Goal: Task Accomplishment & Management: Manage account settings

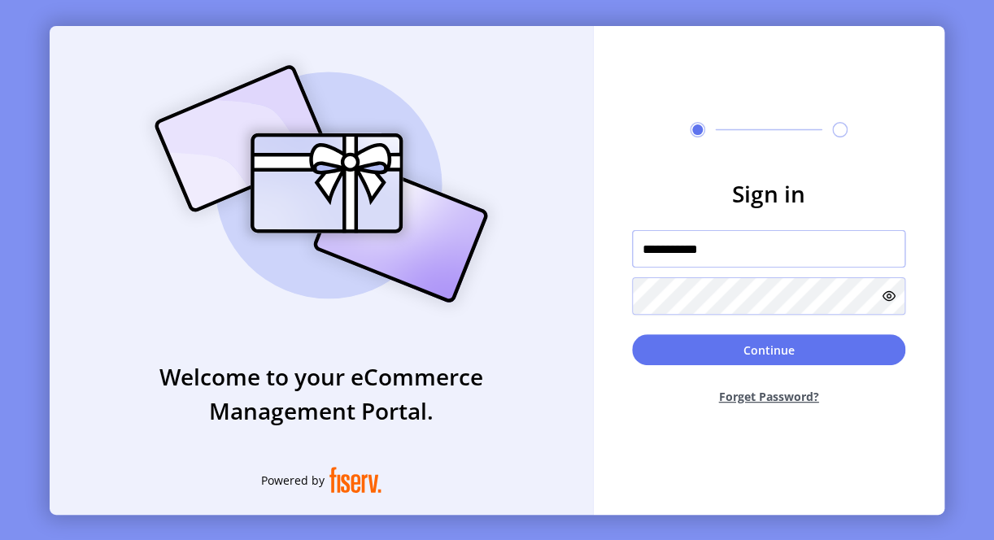
drag, startPoint x: 669, startPoint y: 247, endPoint x: 628, endPoint y: 249, distance: 41.5
click at [628, 249] on form "**********" at bounding box center [768, 296] width 351 height 241
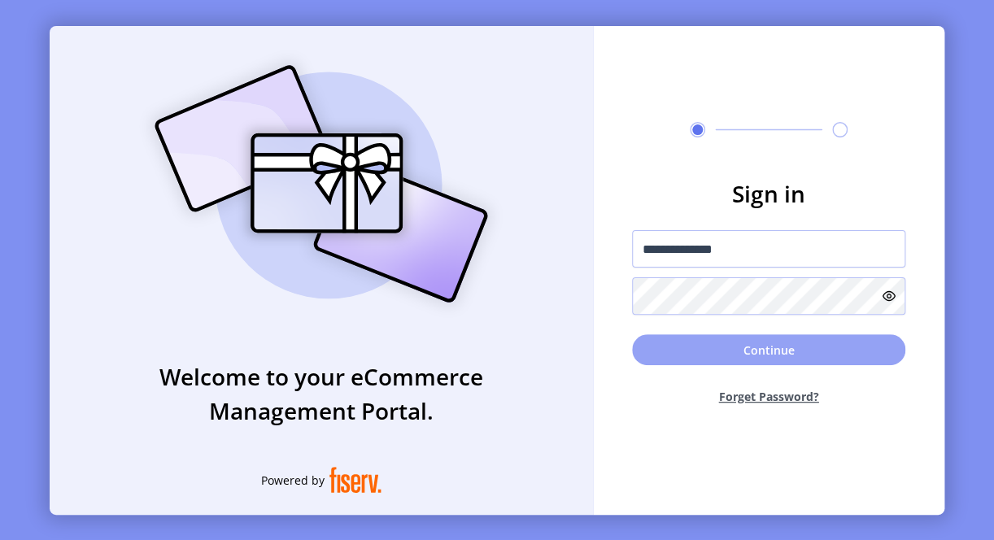
click at [656, 353] on button "Continue" at bounding box center [768, 349] width 273 height 31
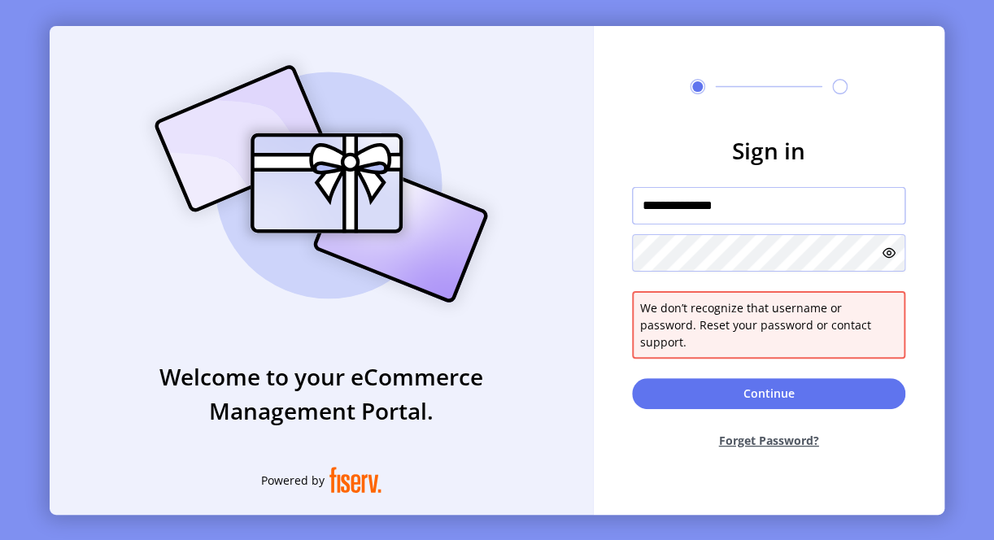
click at [688, 216] on input "**********" at bounding box center [768, 205] width 273 height 37
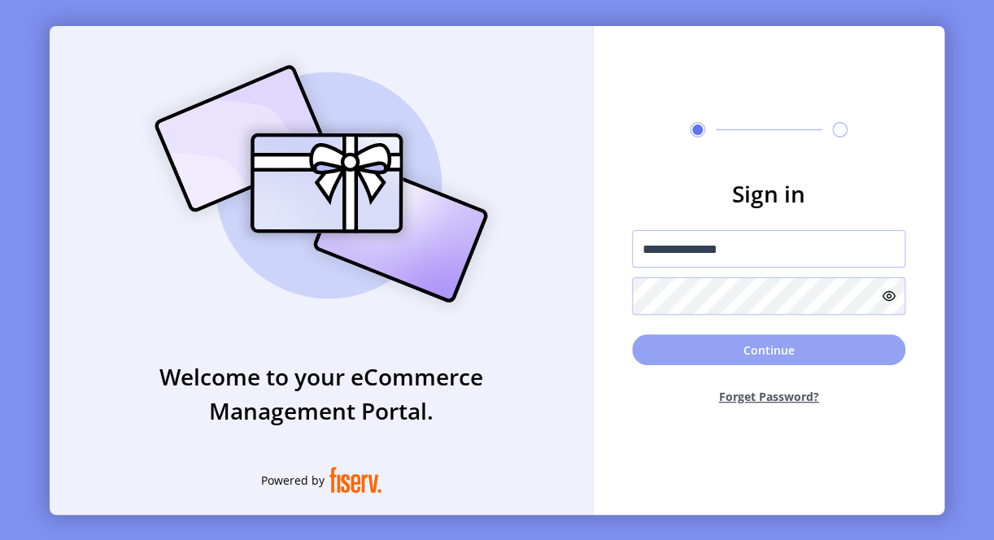
click at [706, 353] on button "Continue" at bounding box center [768, 349] width 273 height 31
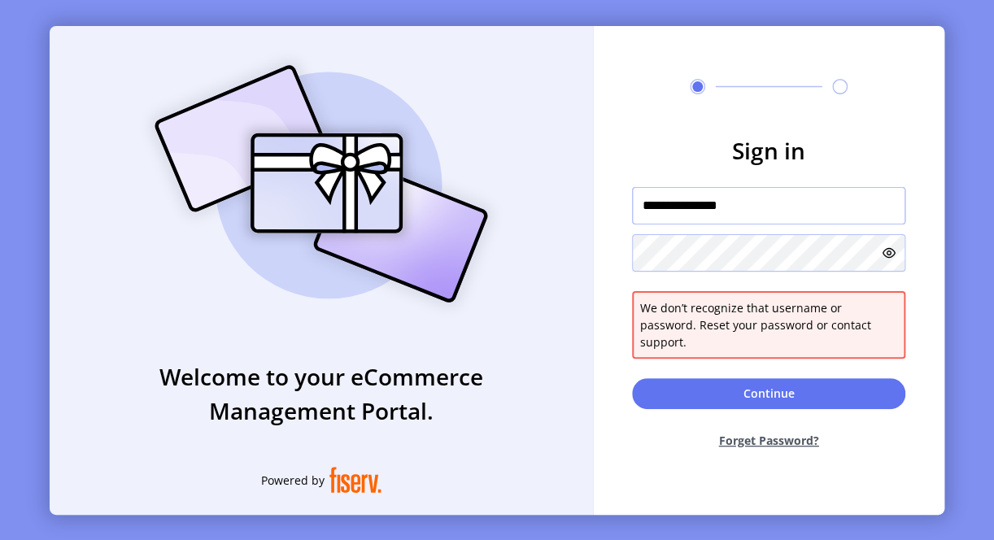
click at [709, 218] on input "**********" at bounding box center [768, 205] width 273 height 37
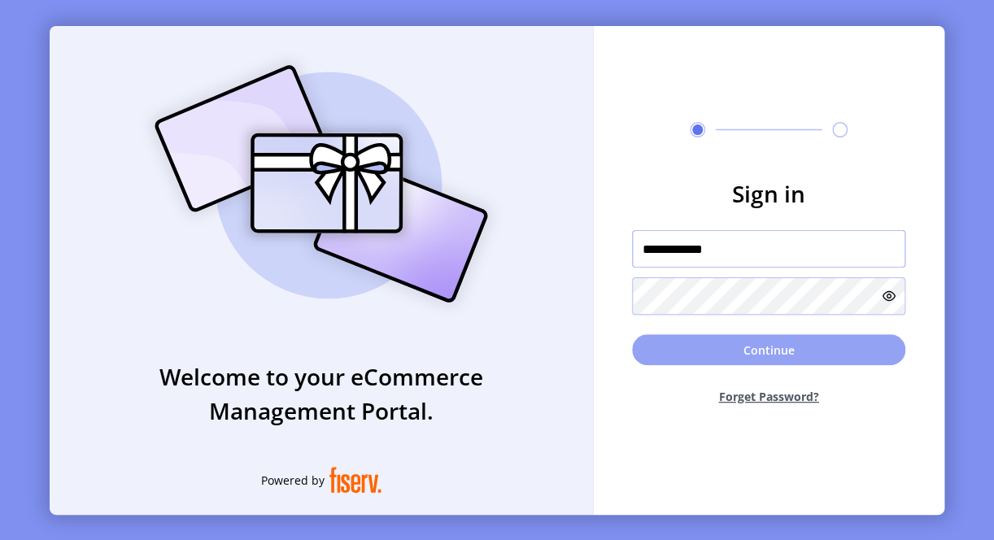
type input "**********"
click at [716, 347] on button "Continue" at bounding box center [768, 349] width 273 height 31
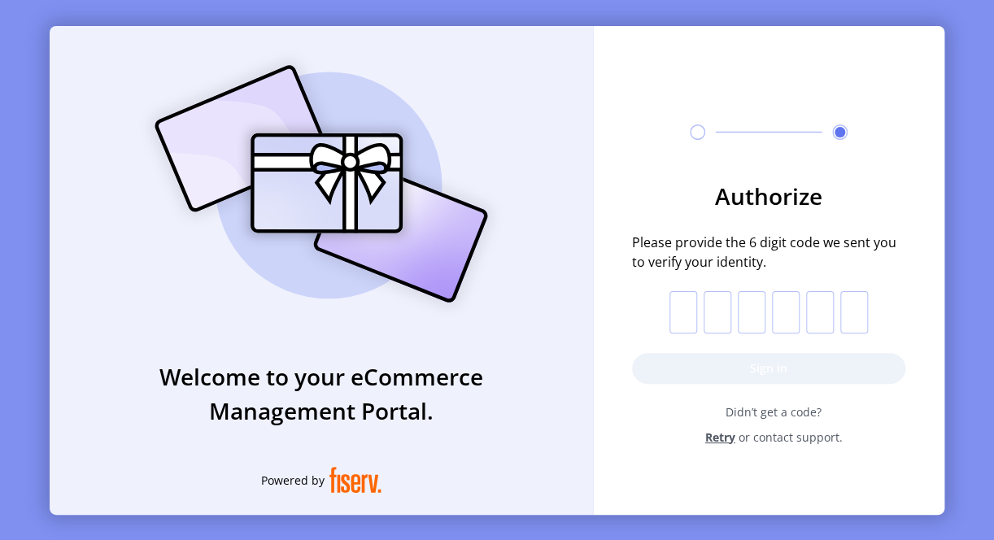
click at [684, 324] on input "text" at bounding box center [683, 312] width 28 height 42
type input "*"
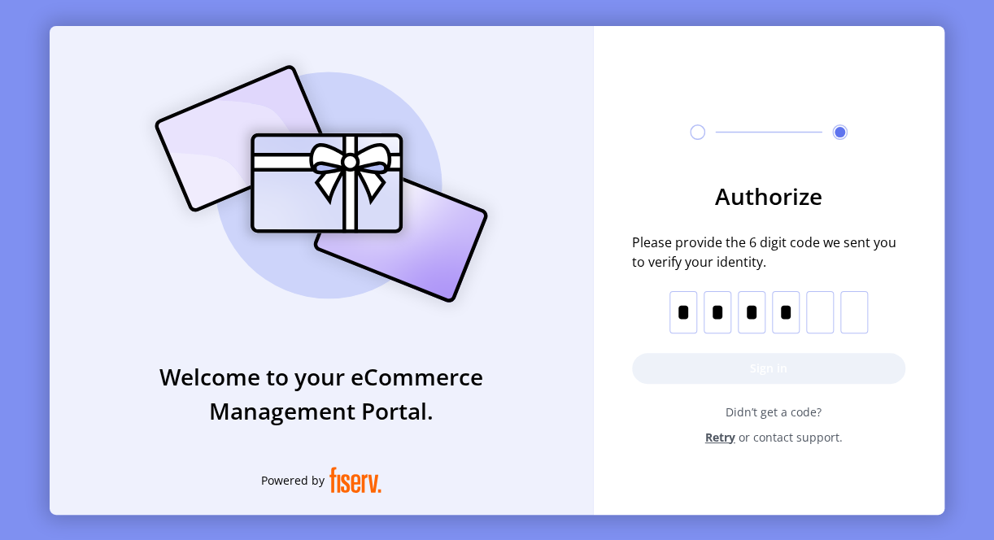
type input "*"
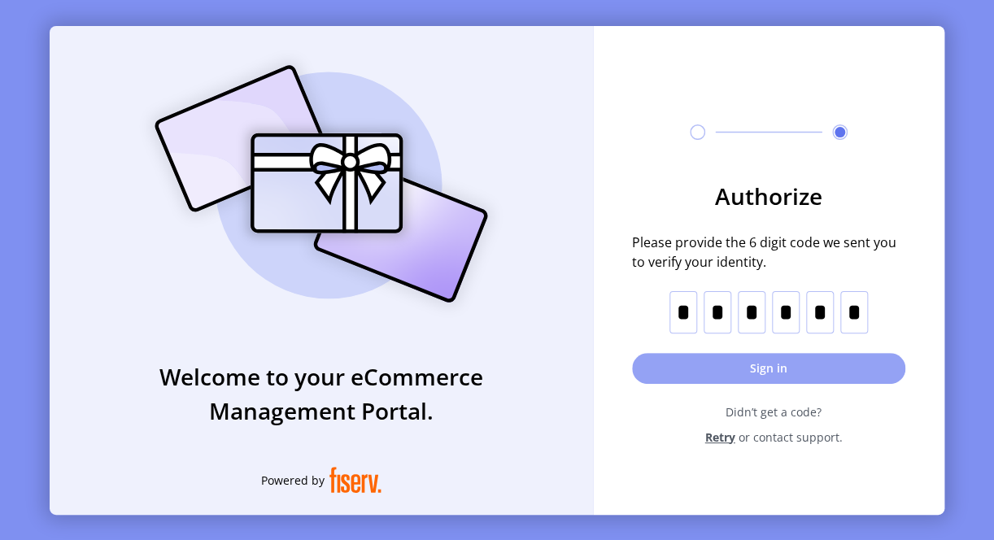
type input "*"
click at [751, 371] on button "Sign in" at bounding box center [768, 368] width 273 height 31
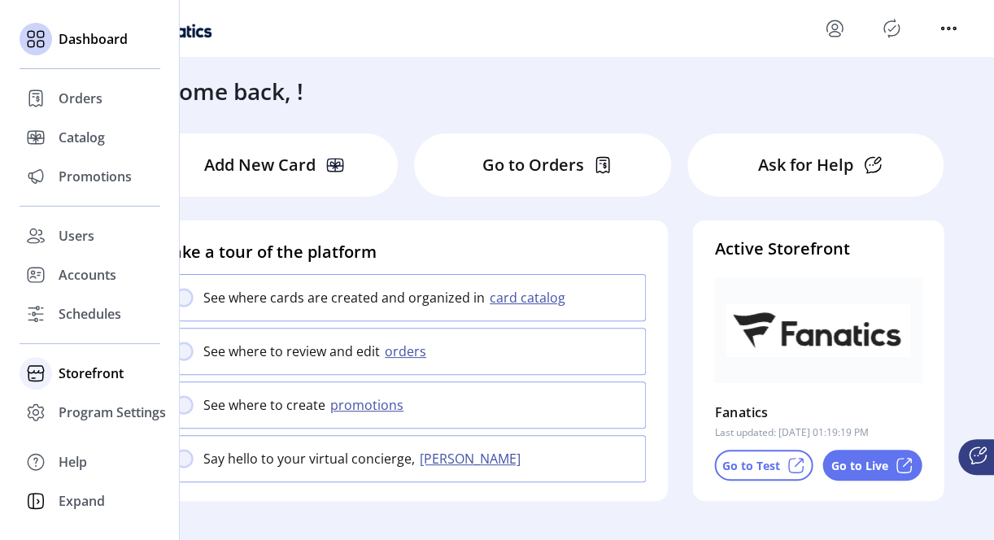
click at [76, 377] on span "Storefront" at bounding box center [91, 373] width 65 height 20
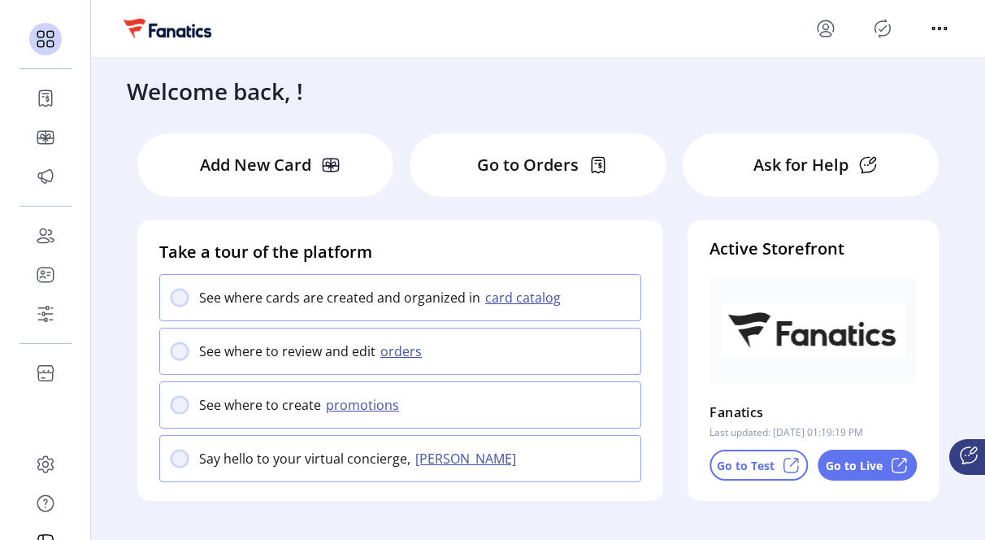
click at [761, 475] on div "Go to Test" at bounding box center [759, 465] width 98 height 31
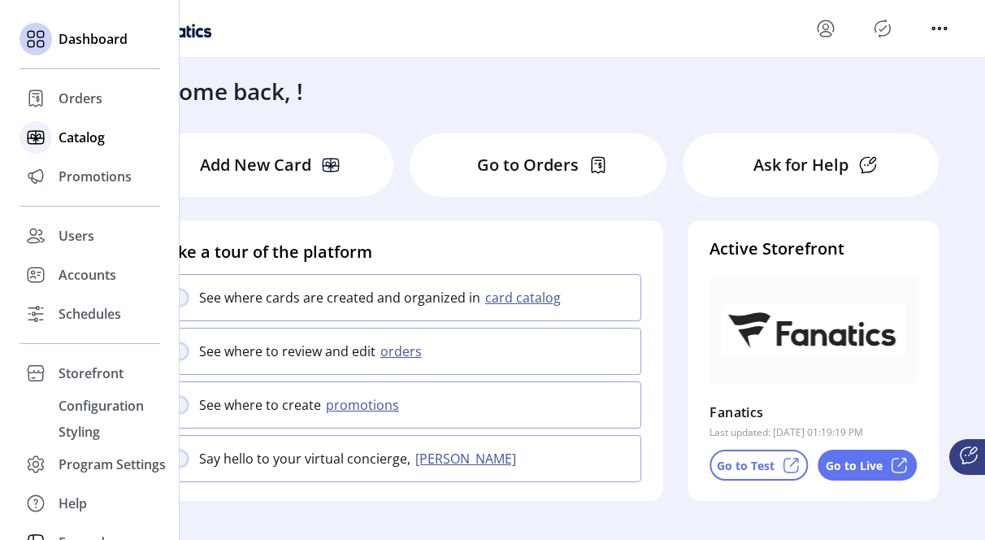
click at [68, 145] on span "Catalog" at bounding box center [82, 138] width 46 height 20
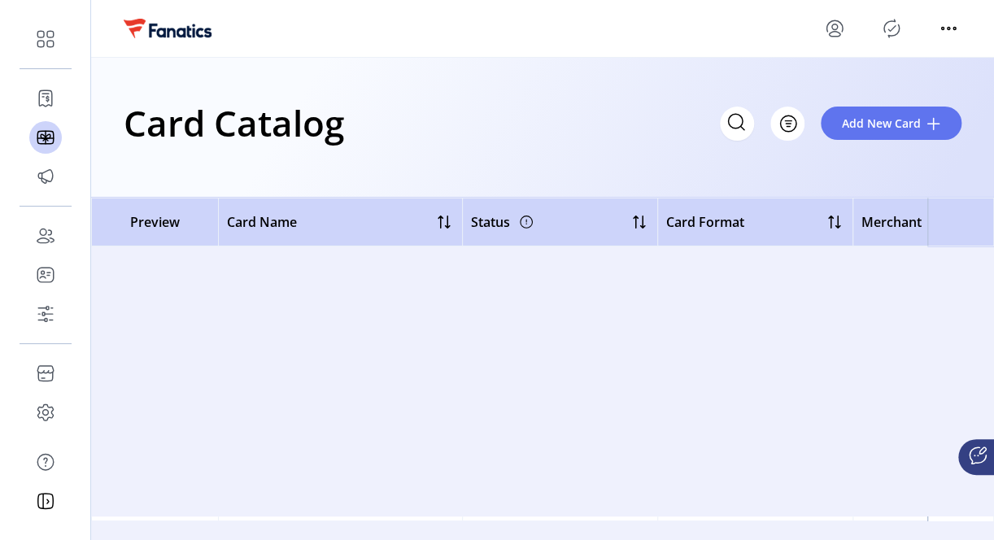
scroll to position [13881, 0]
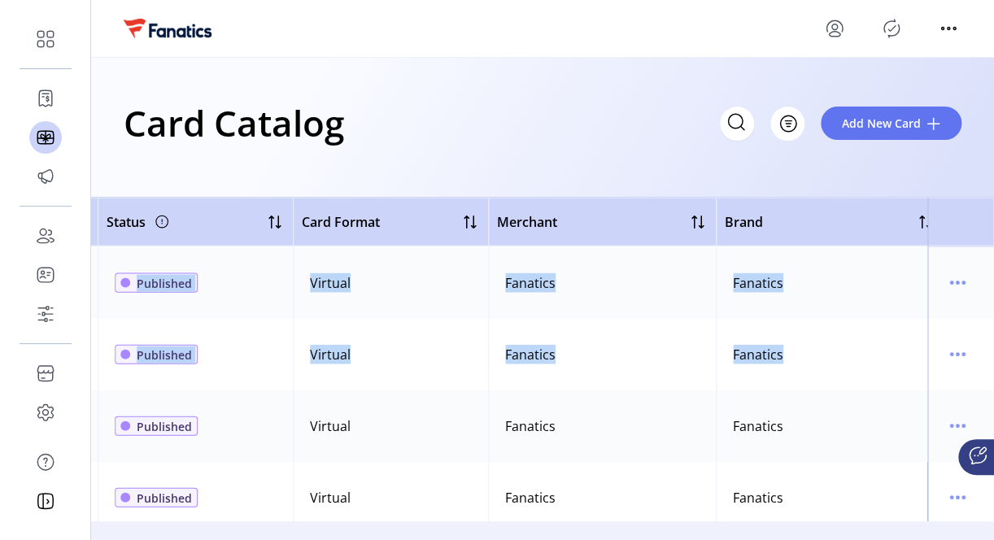
drag, startPoint x: 979, startPoint y: 322, endPoint x: 988, endPoint y: 302, distance: 22.2
click at [988, 302] on div "Preview Card Name Status Card Format Merchant Brand Date Created Date Modified …" at bounding box center [542, 359] width 903 height 323
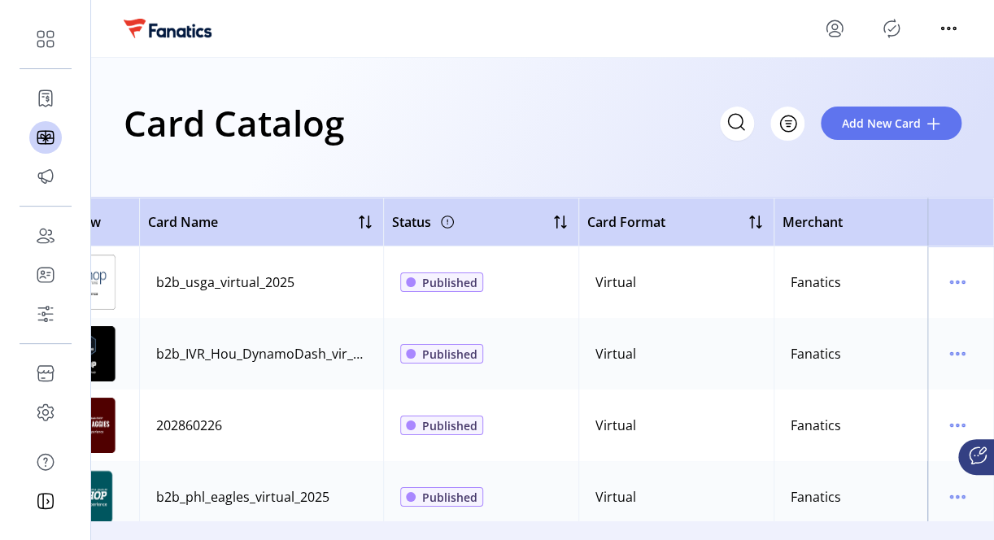
scroll to position [0, 0]
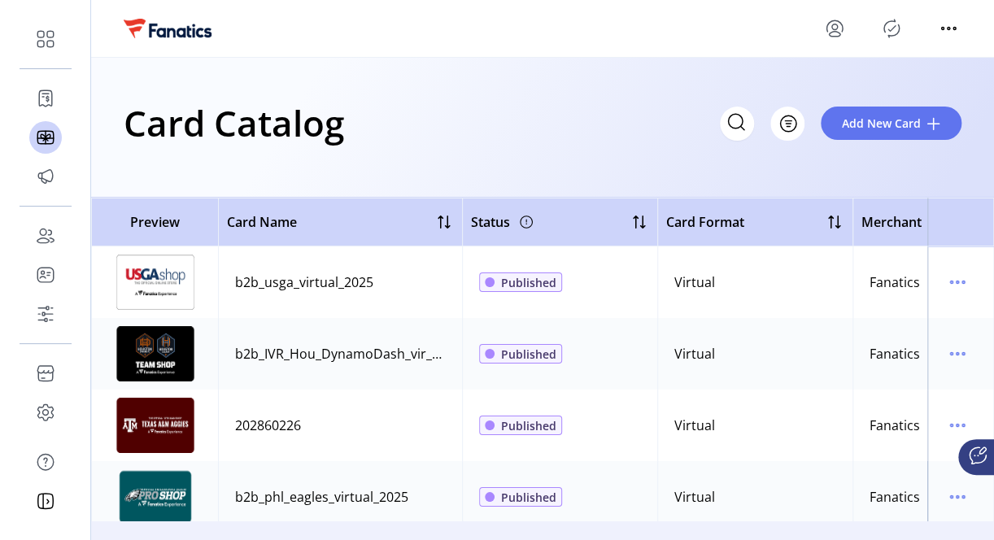
click at [220, 270] on td "b2b_usga_virtual_2025" at bounding box center [340, 282] width 244 height 72
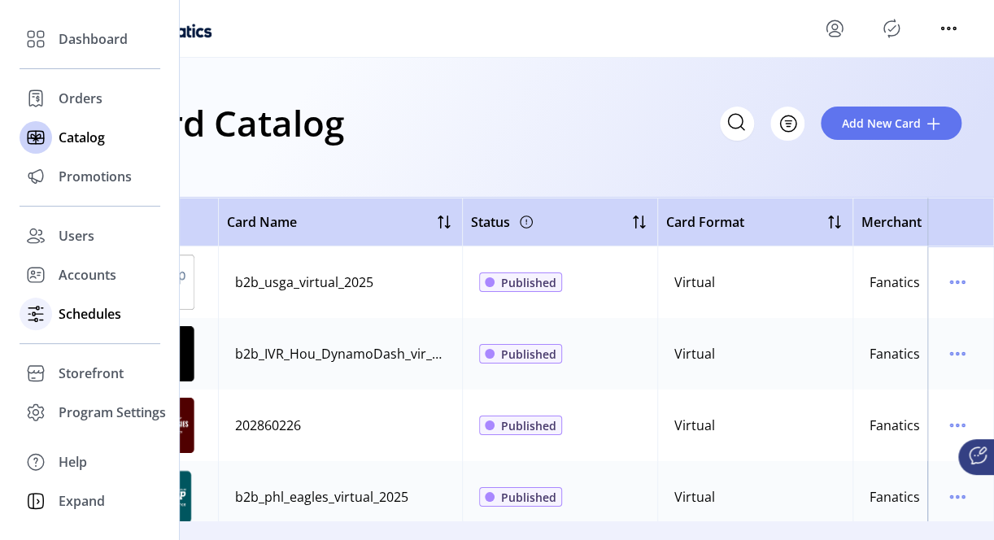
click at [90, 315] on span "Schedules" at bounding box center [90, 314] width 63 height 20
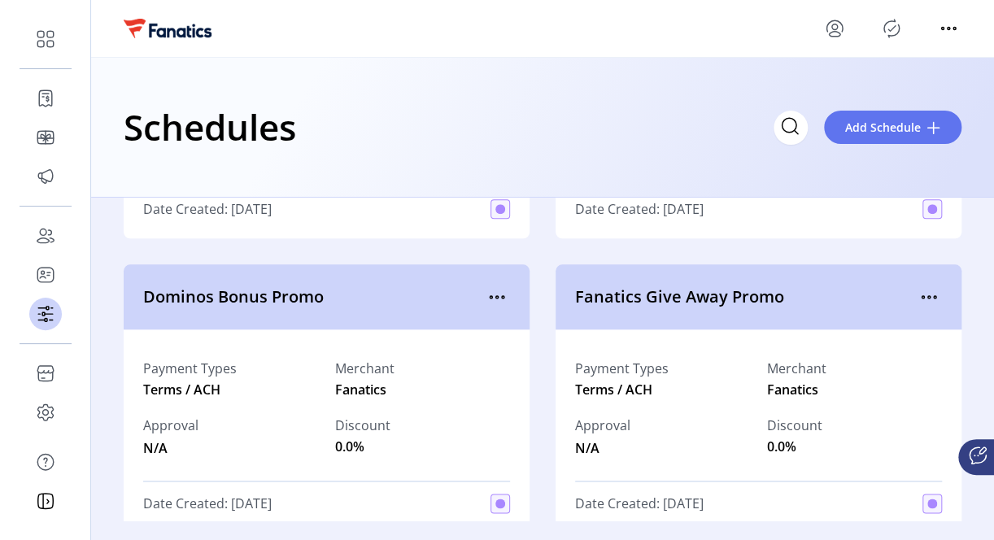
scroll to position [868, 0]
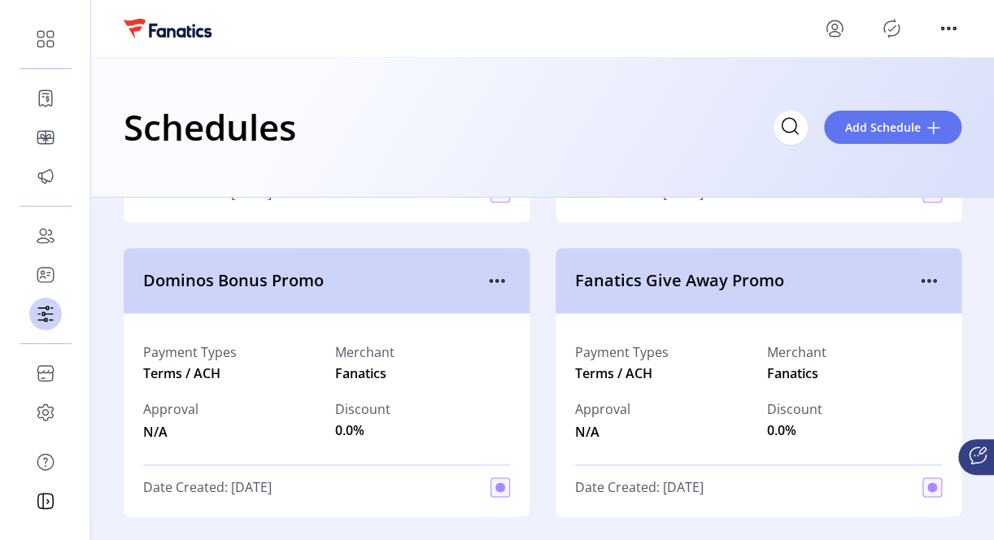
drag, startPoint x: 983, startPoint y: 239, endPoint x: 982, endPoint y: 247, distance: 8.2
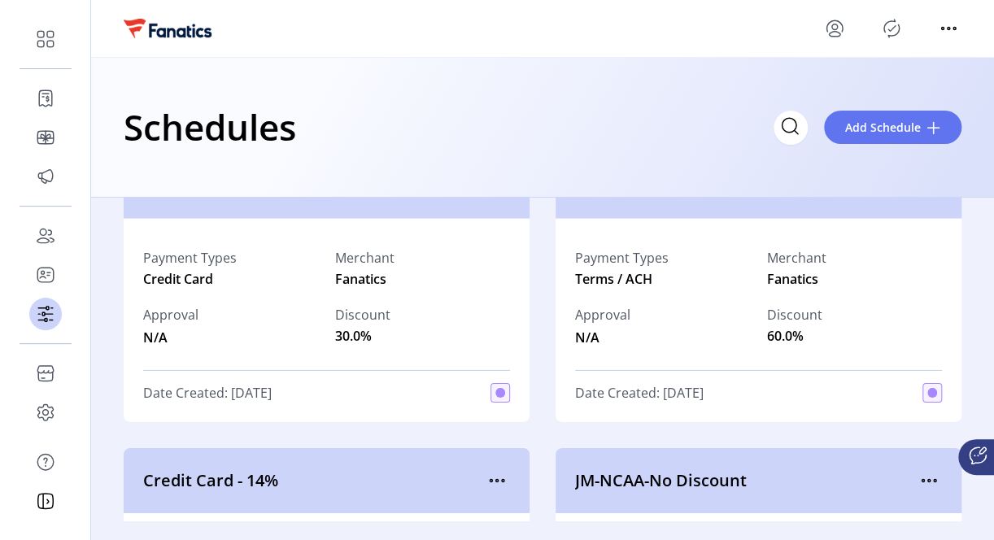
scroll to position [2253, 0]
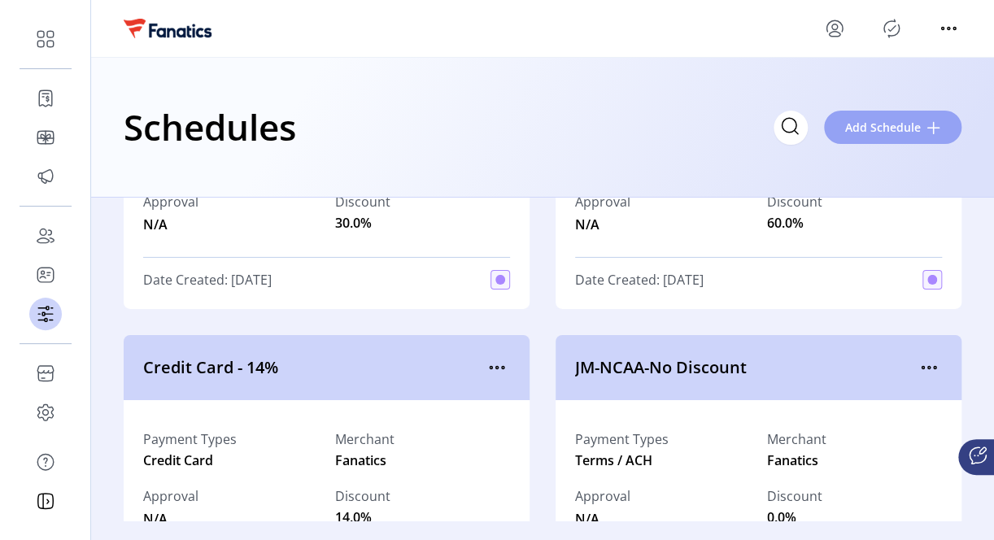
click at [906, 127] on span "Add Schedule" at bounding box center [883, 127] width 76 height 17
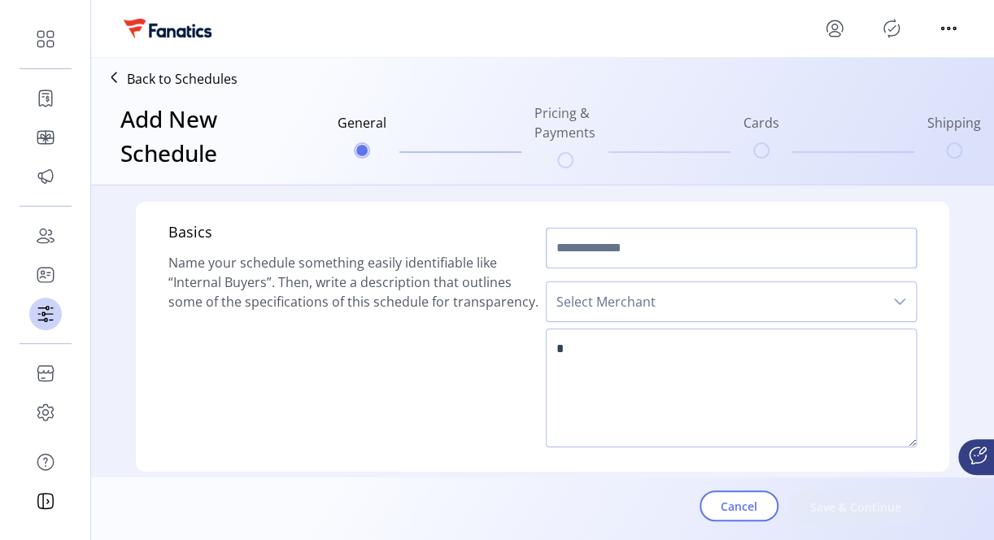
click at [657, 250] on input "text" at bounding box center [731, 248] width 371 height 41
click at [895, 302] on icon "dropdown trigger" at bounding box center [899, 301] width 13 height 13
type input "**********"
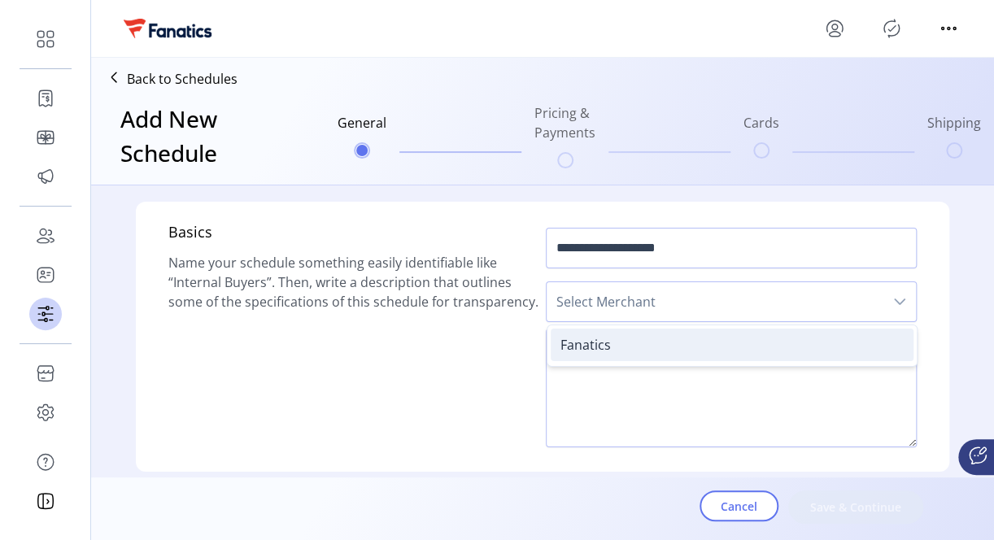
click at [750, 342] on li "Fanatics" at bounding box center [731, 344] width 363 height 33
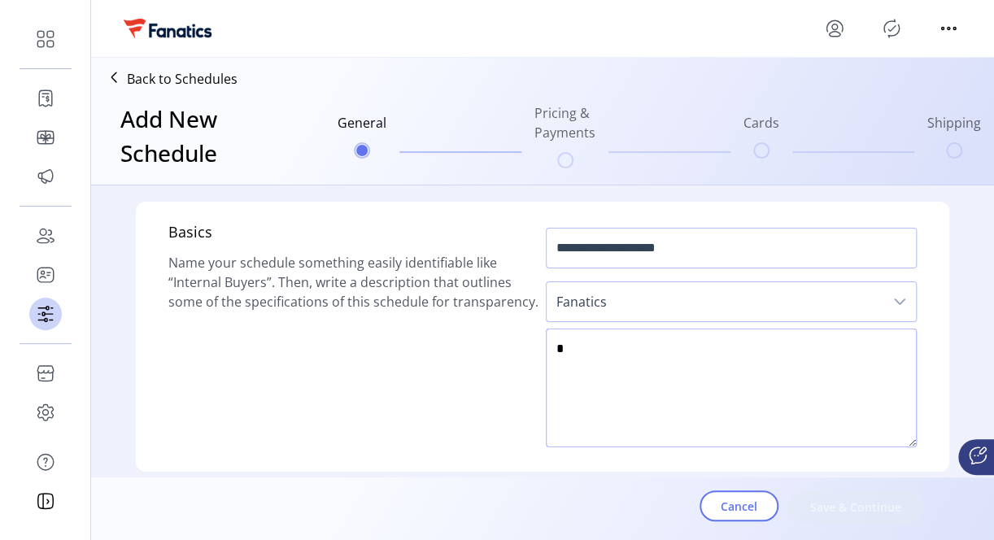
click at [676, 348] on textarea at bounding box center [731, 387] width 371 height 119
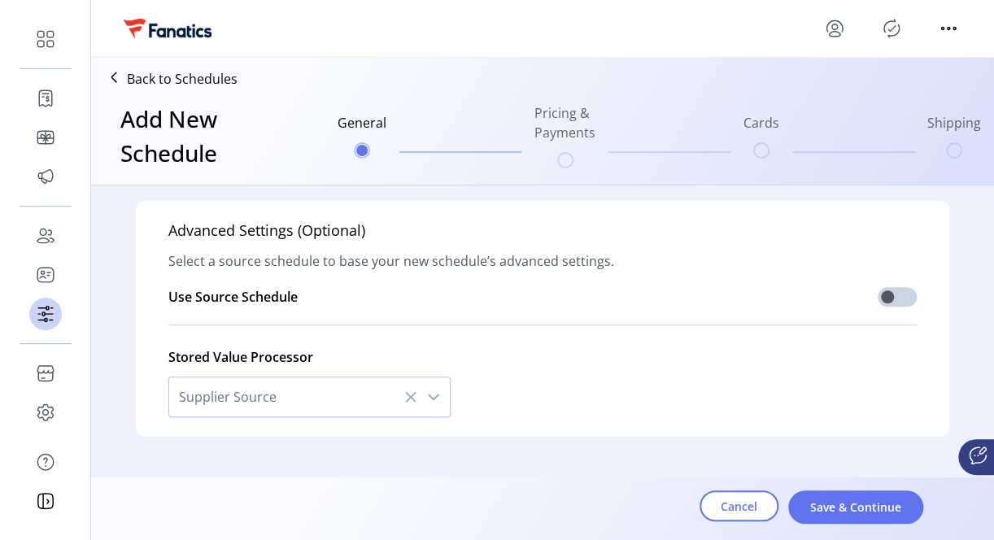
scroll to position [561, 0]
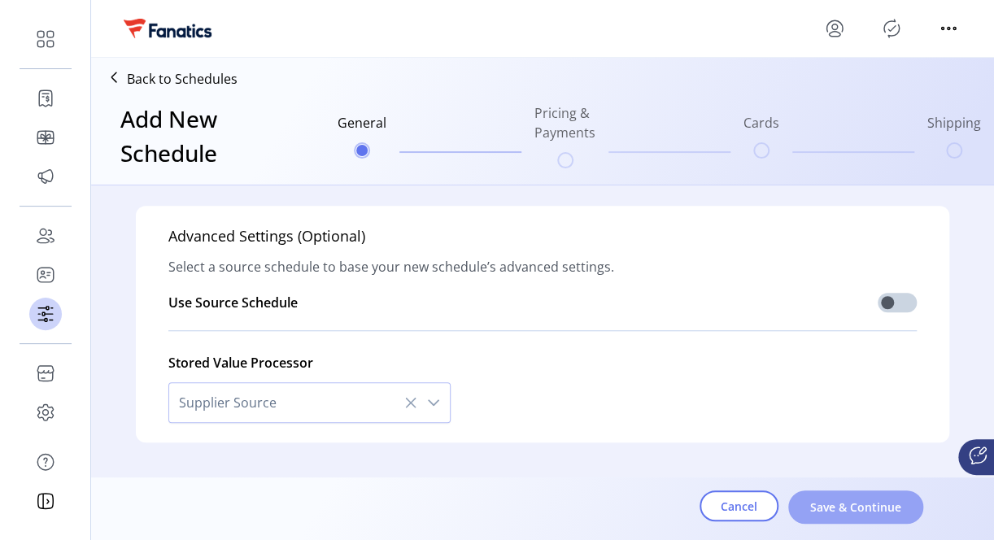
type textarea "**********"
click at [842, 503] on span "Save & Continue" at bounding box center [855, 506] width 93 height 17
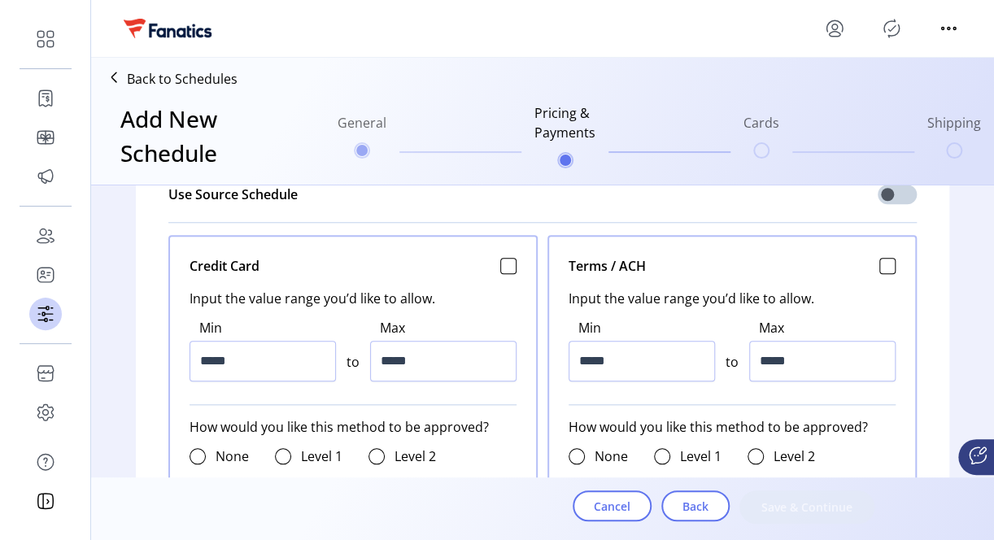
scroll to position [655, 0]
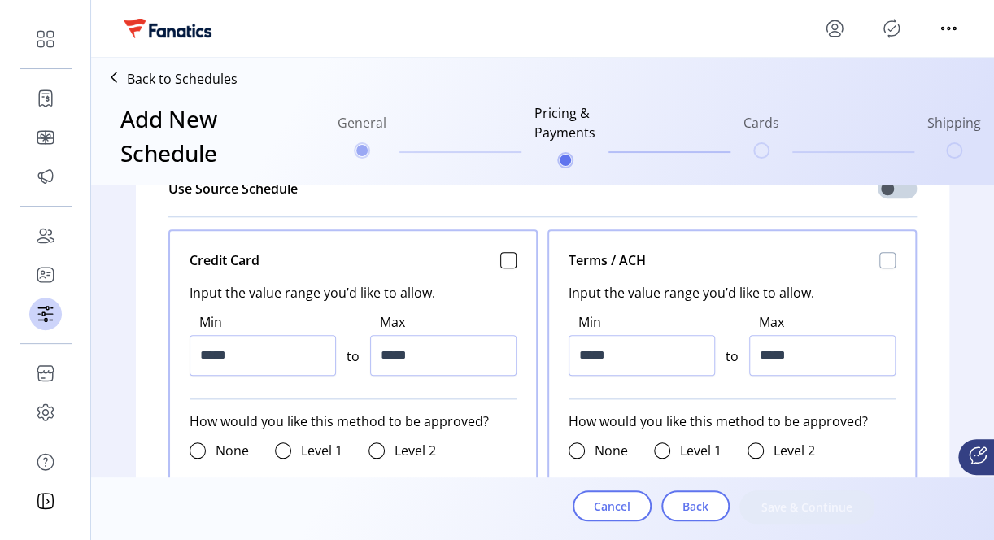
click at [883, 260] on div at bounding box center [887, 260] width 16 height 16
click at [753, 450] on div at bounding box center [755, 450] width 16 height 16
click at [764, 350] on input "*****" at bounding box center [822, 355] width 146 height 41
type input "*******"
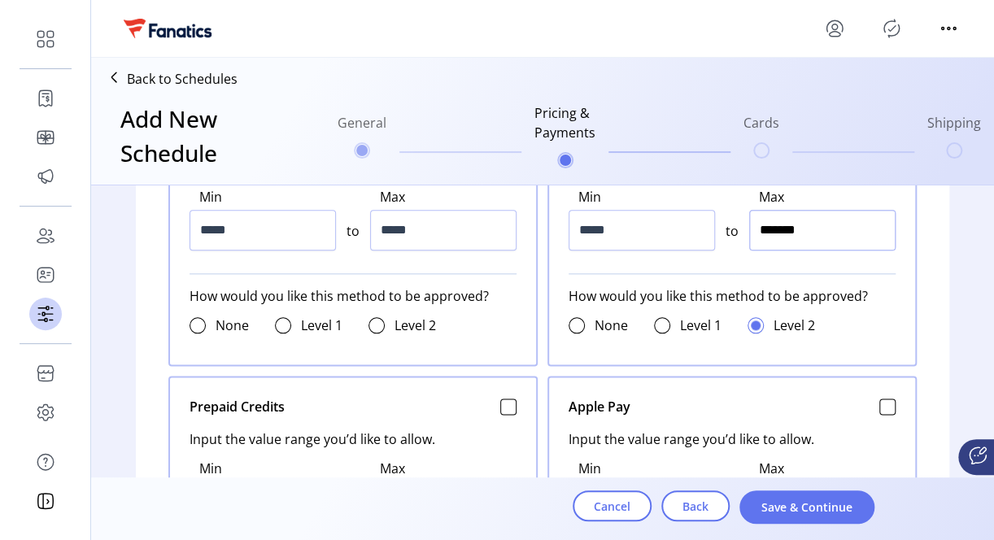
scroll to position [775, 0]
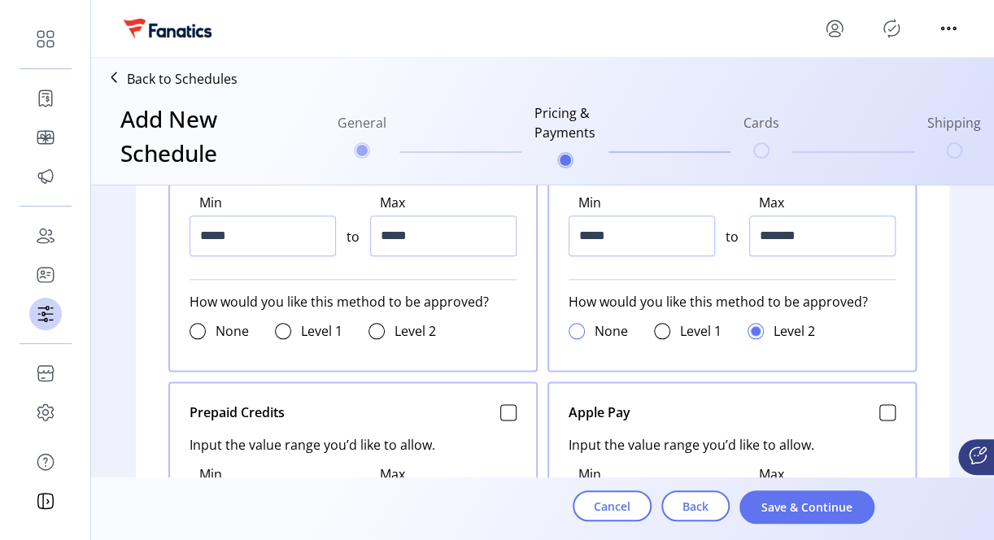
click at [573, 331] on div at bounding box center [576, 331] width 16 height 16
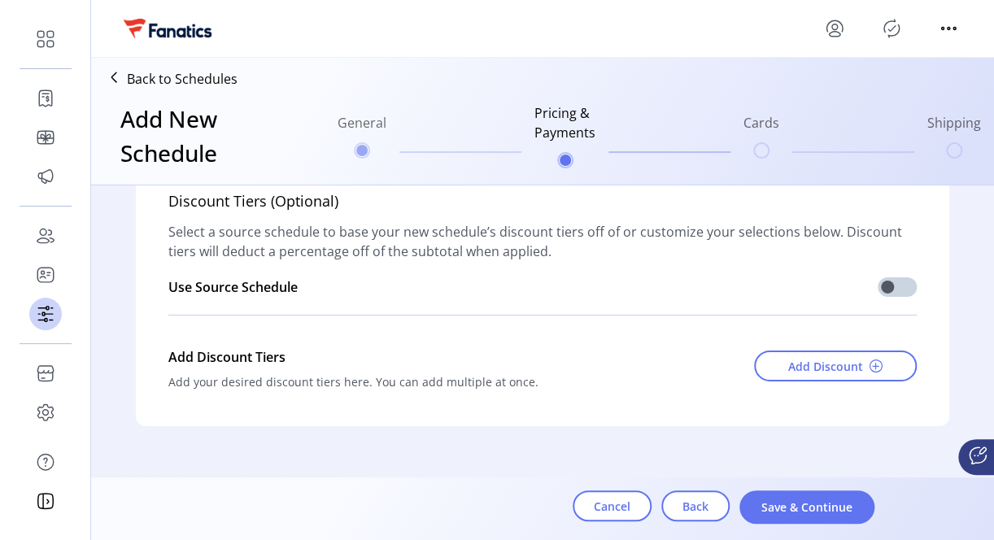
scroll to position [2134, 0]
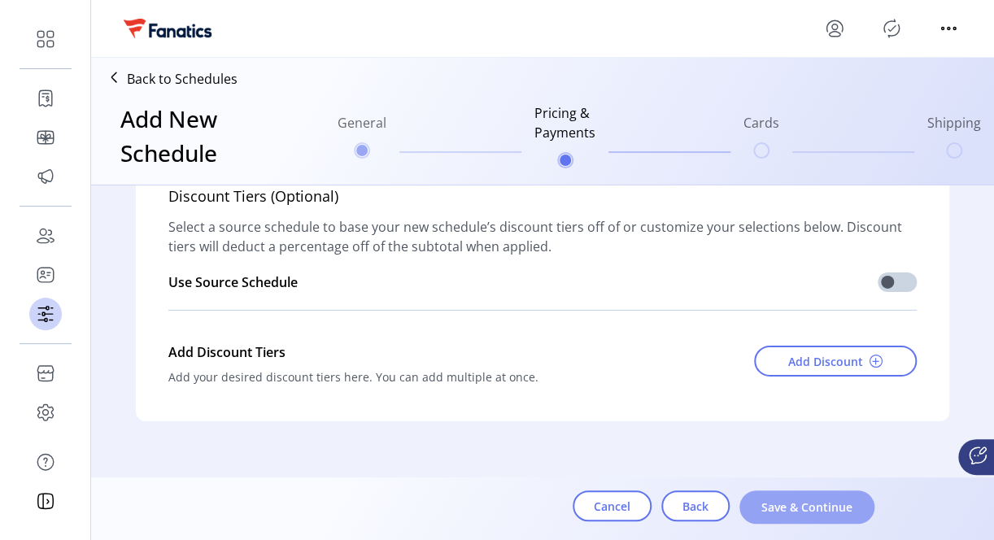
click at [803, 506] on span "Save & Continue" at bounding box center [806, 506] width 93 height 17
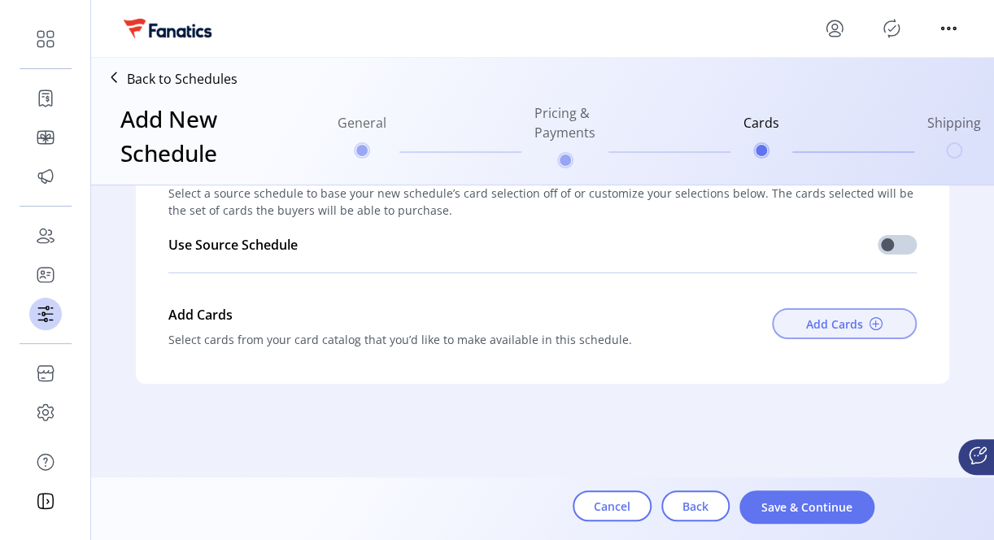
click at [872, 326] on span at bounding box center [875, 323] width 13 height 13
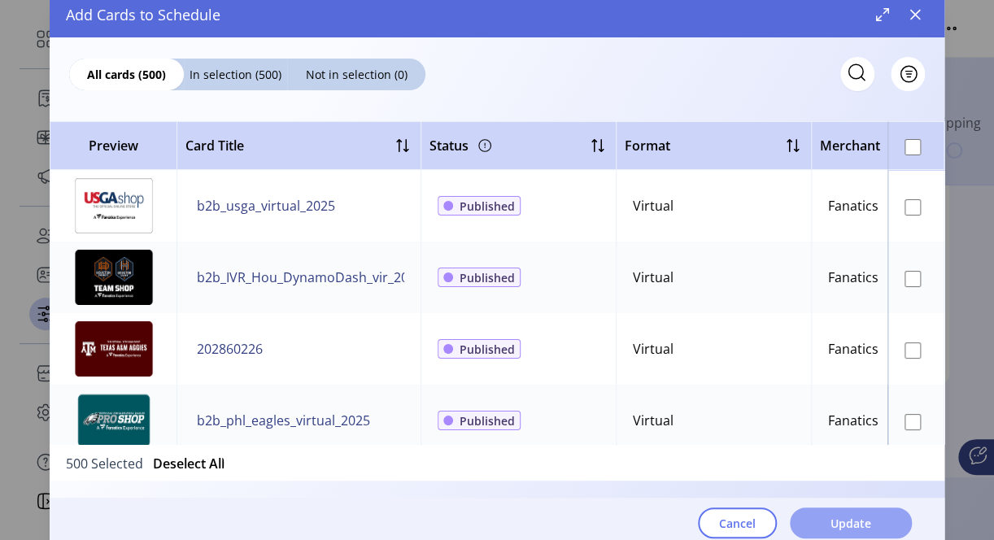
click at [846, 527] on span "Update" at bounding box center [850, 523] width 41 height 17
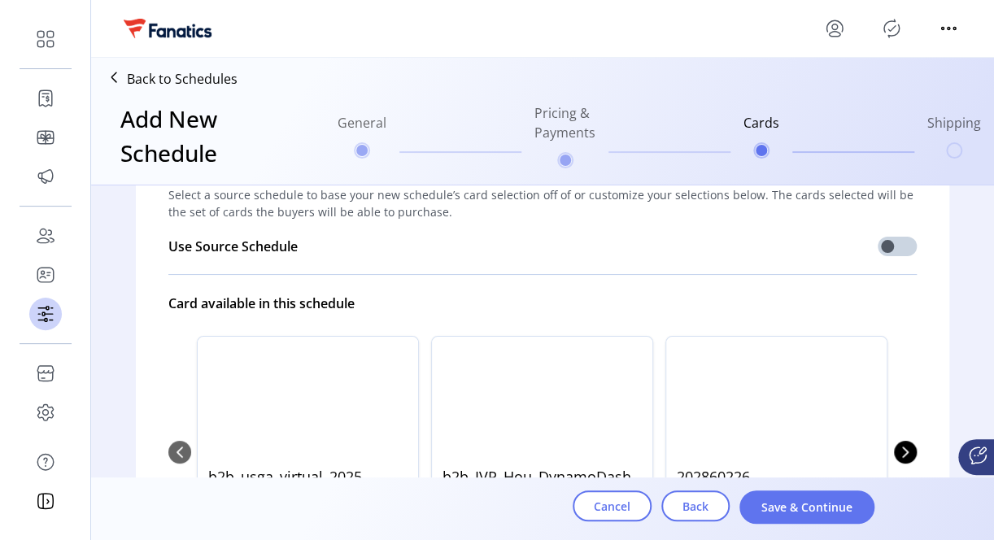
scroll to position [70, 0]
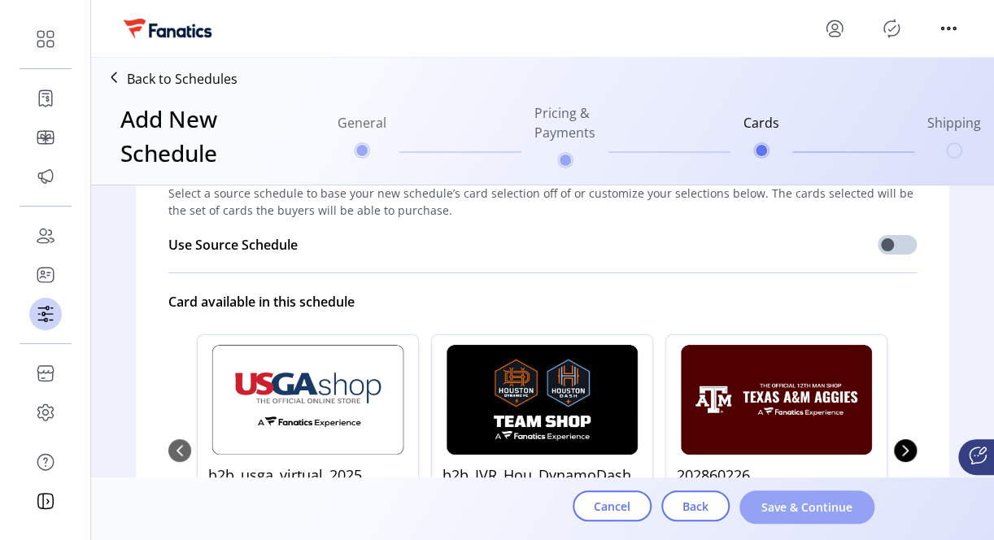
click at [810, 514] on span "Save & Continue" at bounding box center [806, 506] width 93 height 17
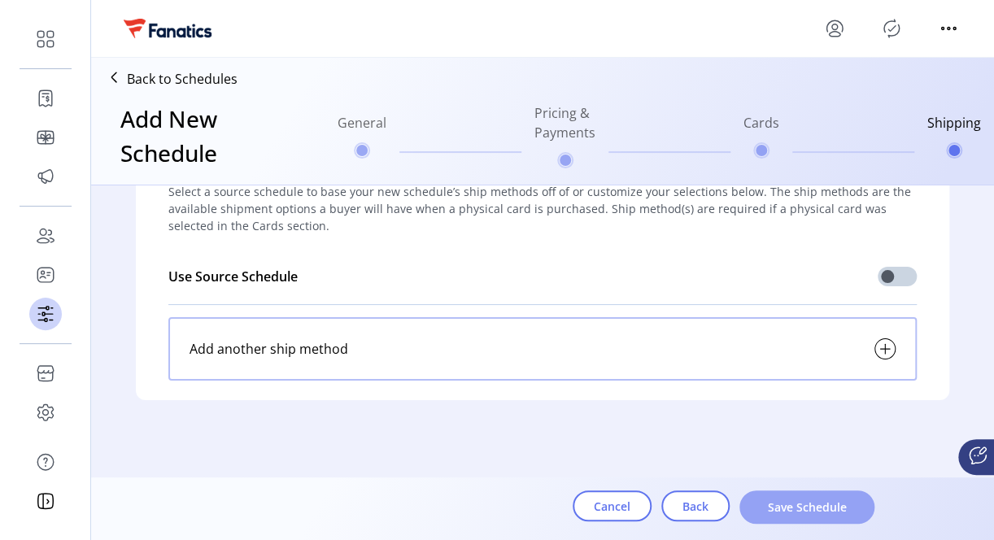
click at [806, 509] on span "Save Schedule" at bounding box center [806, 506] width 93 height 17
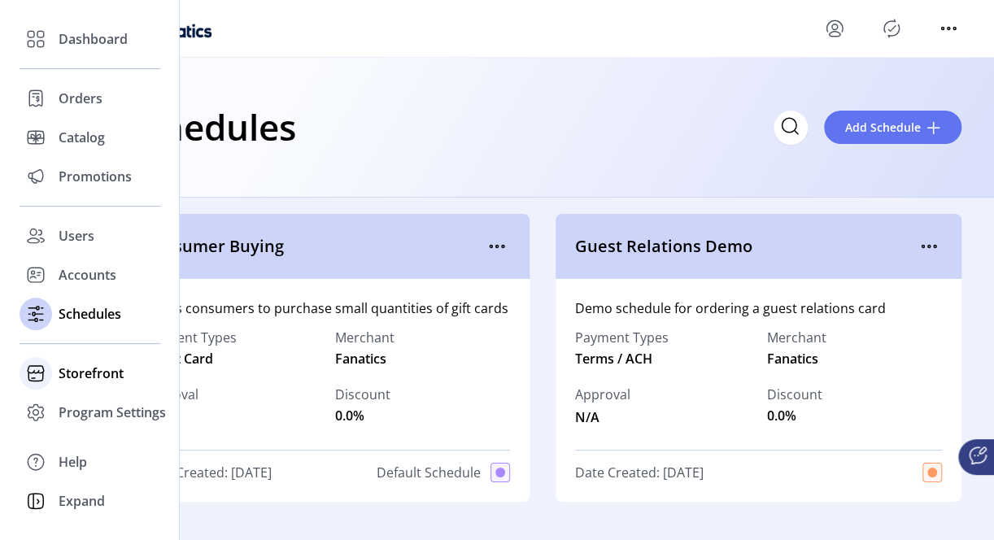
click at [75, 373] on span "Storefront" at bounding box center [91, 373] width 65 height 20
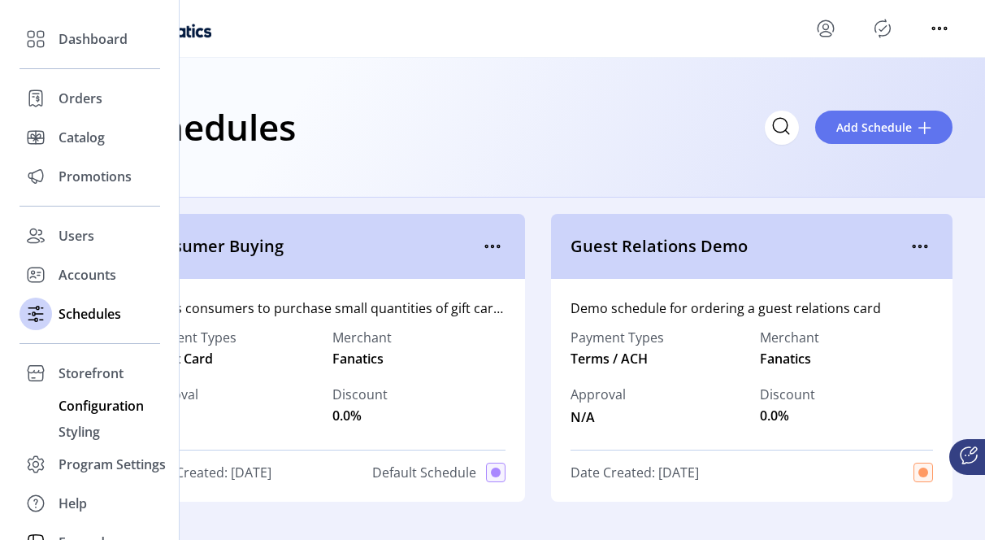
click at [85, 407] on span "Configuration" at bounding box center [101, 406] width 85 height 20
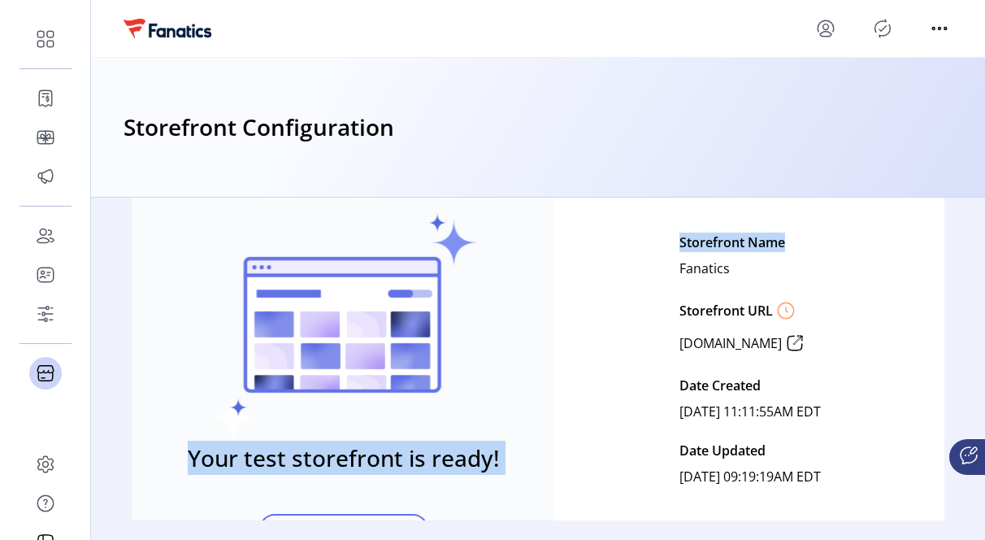
drag, startPoint x: 771, startPoint y: 207, endPoint x: 771, endPoint y: 189, distance: 17.9
click at [771, 189] on app-storefront-management "Storefront Configuration Published Your test storefront is ready! View Test Sto…" at bounding box center [538, 289] width 894 height 463
drag, startPoint x: 771, startPoint y: 189, endPoint x: 716, endPoint y: 179, distance: 56.3
click at [716, 179] on div "Storefront Configuration" at bounding box center [538, 128] width 894 height 140
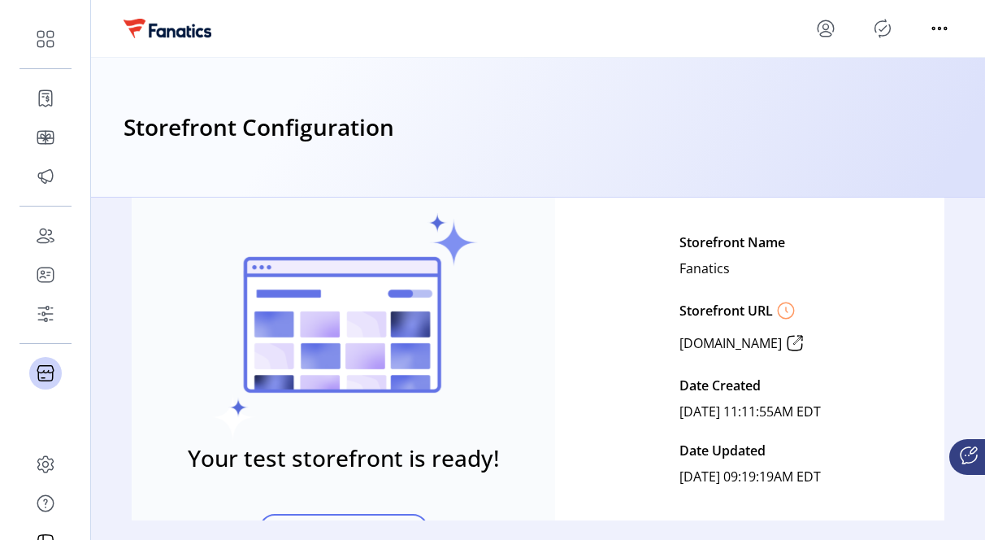
click at [650, 196] on div "Storefront Configuration" at bounding box center [538, 128] width 894 height 140
click at [684, 184] on div "Storefront Configuration" at bounding box center [538, 128] width 894 height 140
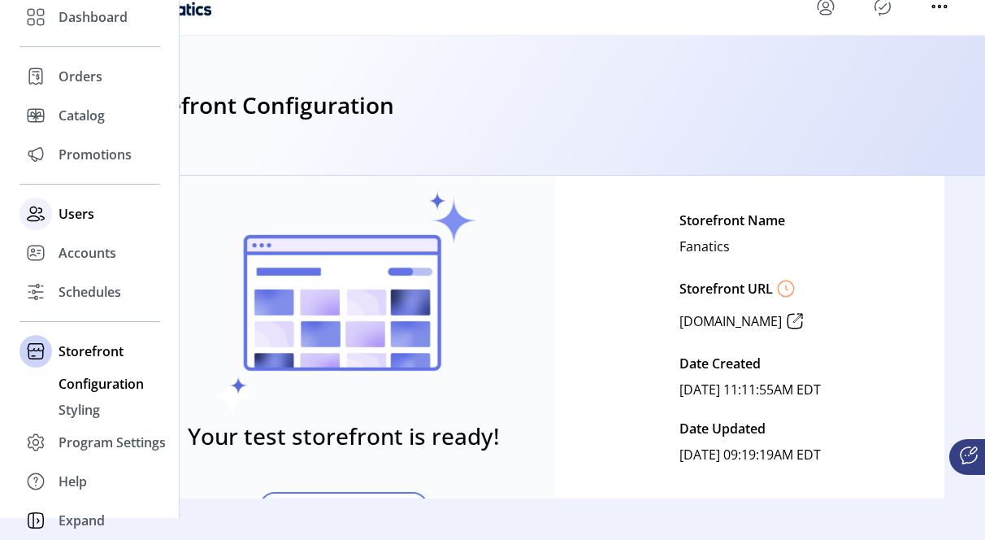
click at [72, 215] on span "Users" at bounding box center [77, 214] width 36 height 20
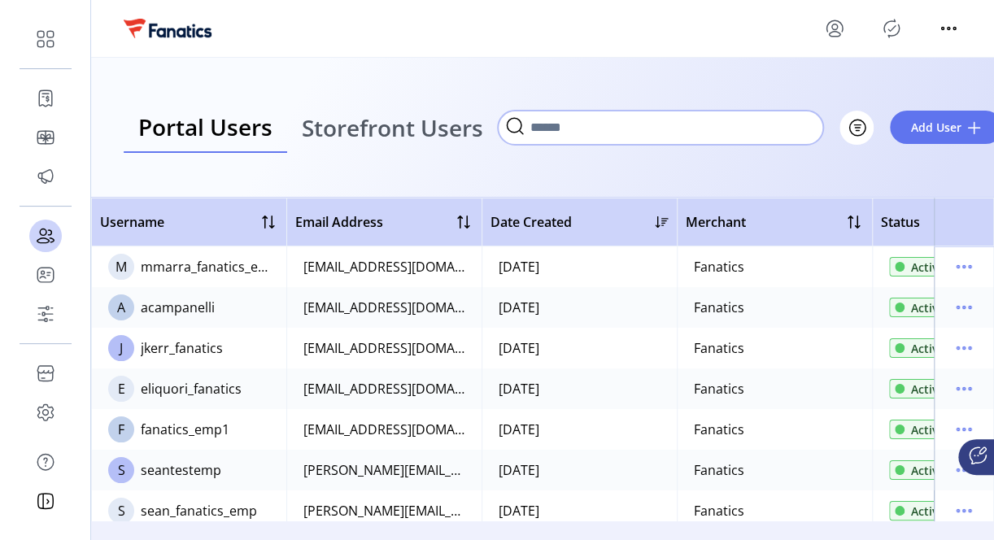
click at [660, 122] on input "Search" at bounding box center [660, 128] width 325 height 34
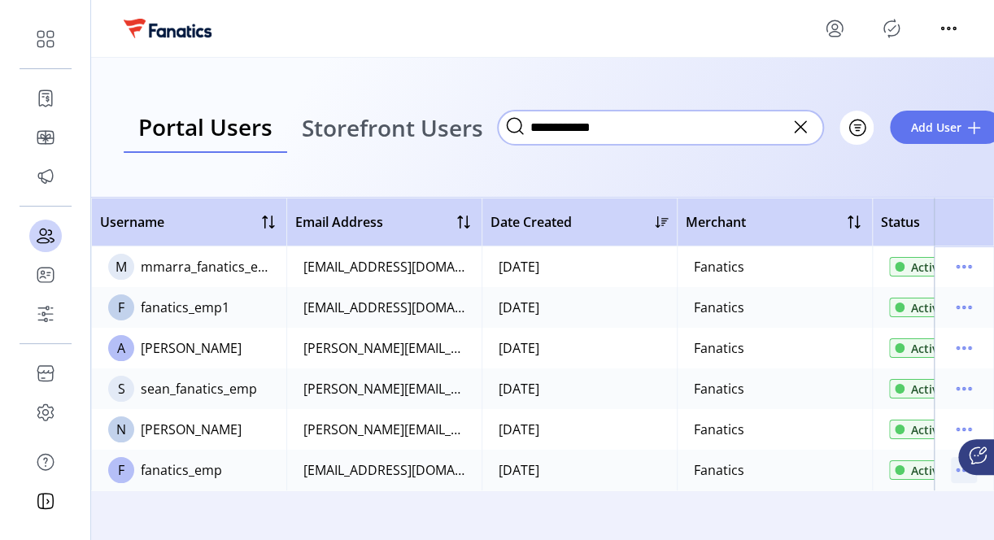
type input "**********"
click at [956, 473] on icon "menu" at bounding box center [964, 470] width 26 height 26
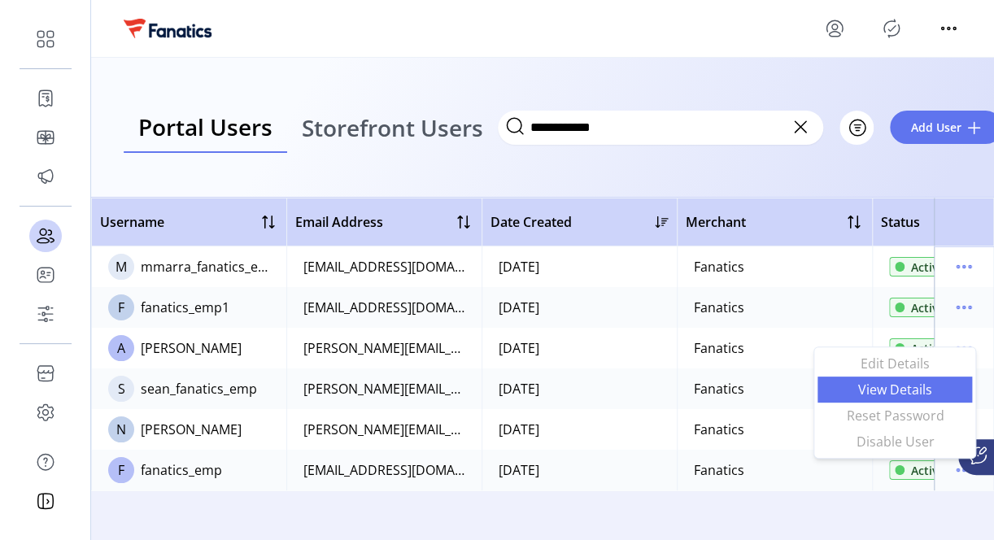
click at [881, 390] on span "View Details" at bounding box center [894, 389] width 135 height 13
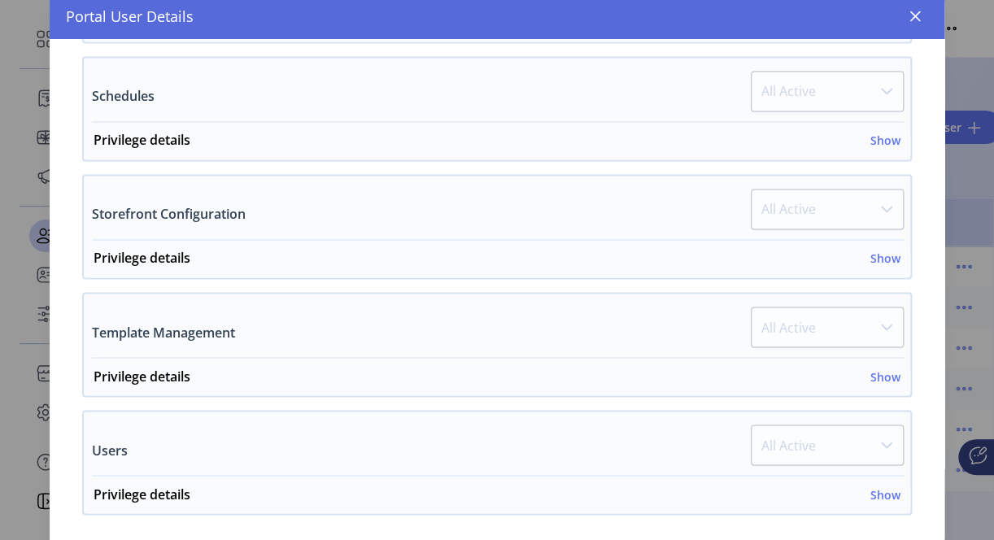
scroll to position [1025, 0]
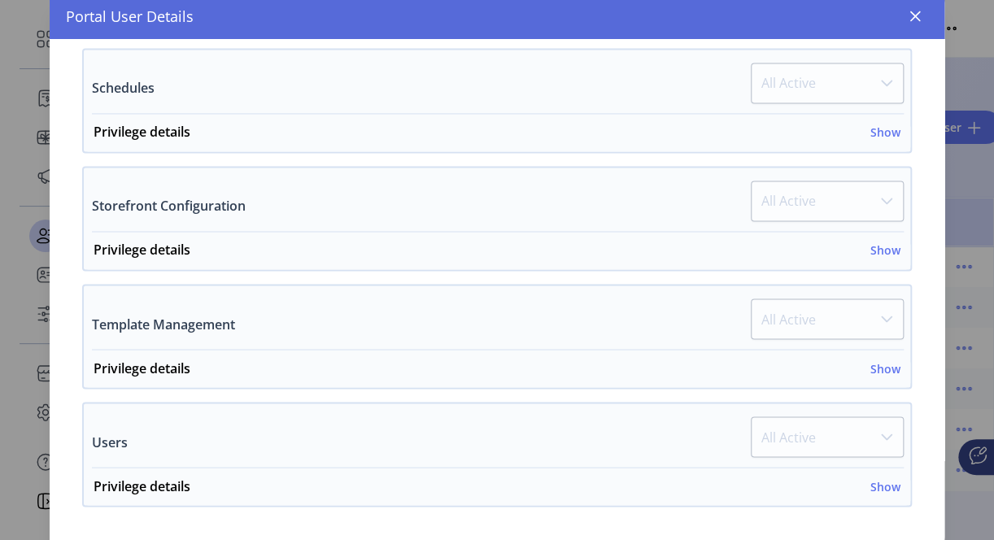
click at [878, 192] on p-dropdown "All Active" at bounding box center [827, 206] width 153 height 50
click at [879, 243] on h6 "Show" at bounding box center [885, 249] width 30 height 17
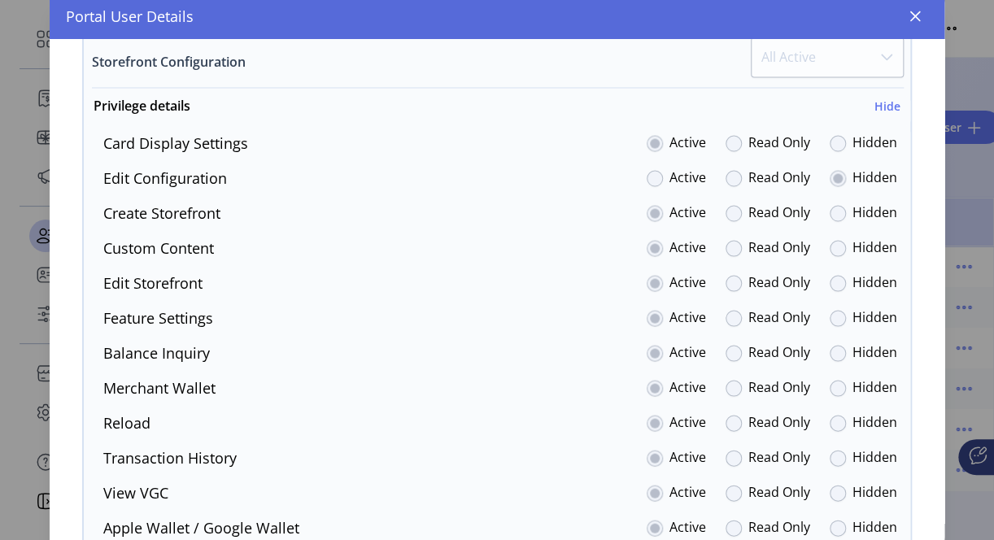
scroll to position [1177, 0]
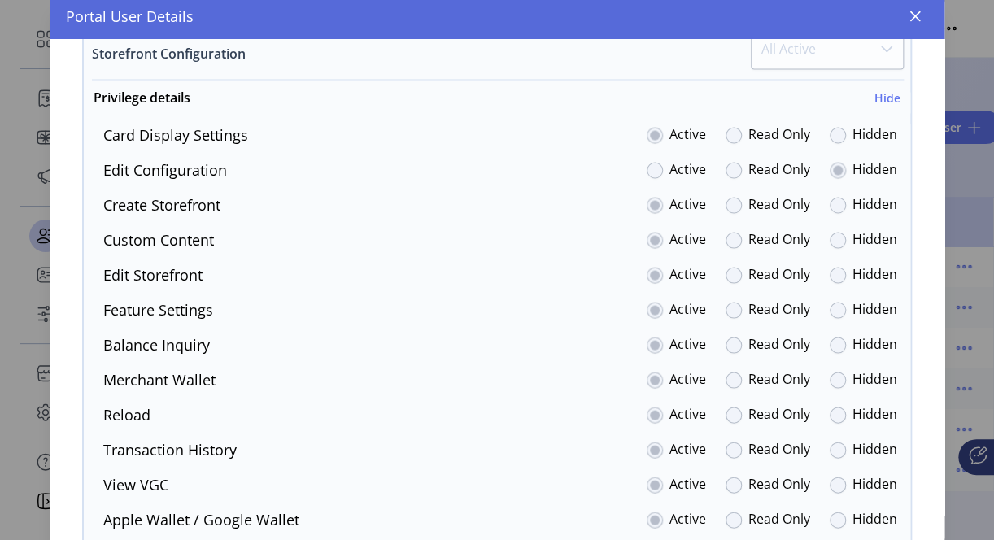
click at [648, 162] on div at bounding box center [654, 170] width 16 height 16
click at [729, 163] on div at bounding box center [733, 170] width 16 height 16
click at [913, 15] on icon "button" at bounding box center [915, 16] width 11 height 11
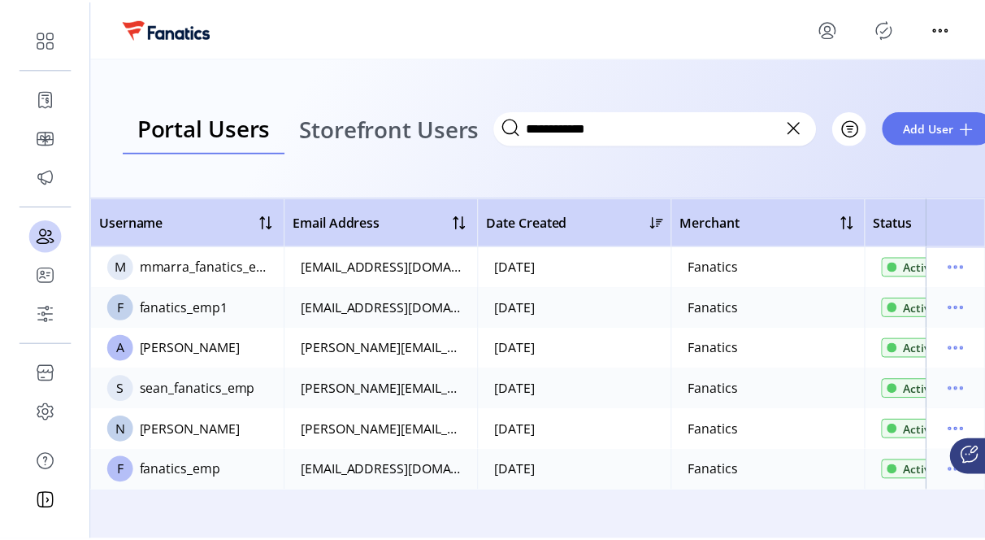
scroll to position [2909, 0]
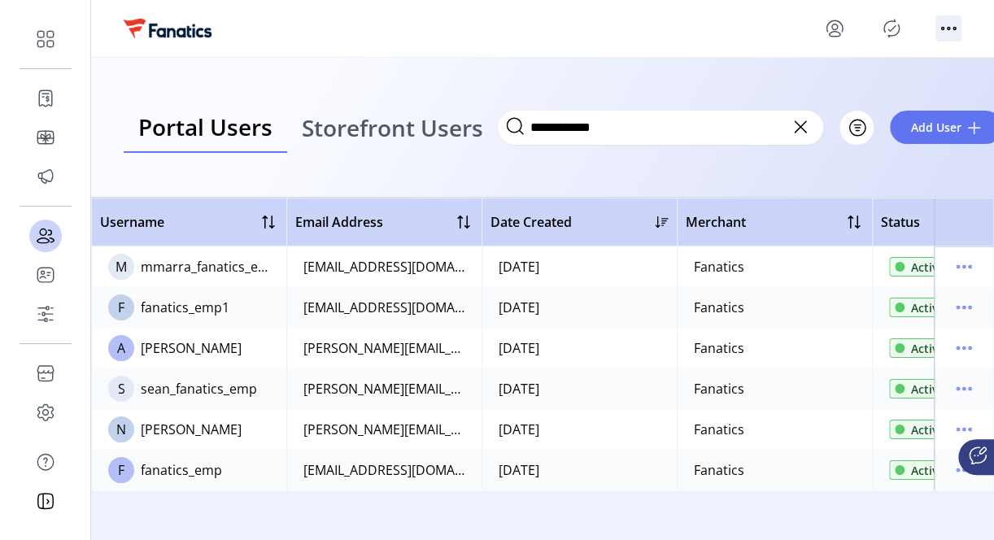
click at [942, 26] on icon "menu" at bounding box center [948, 28] width 26 height 26
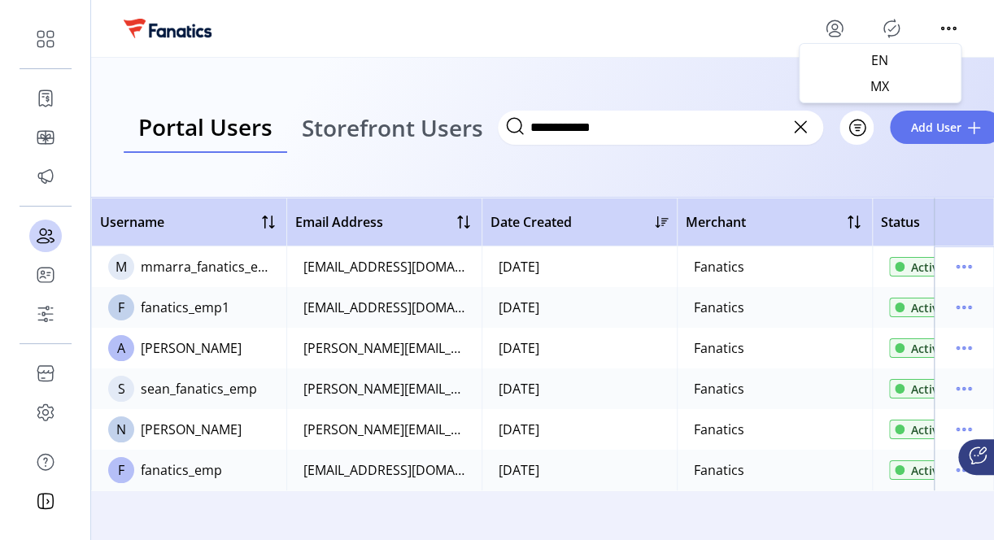
click at [892, 23] on icon "Publisher Panel" at bounding box center [891, 28] width 26 height 26
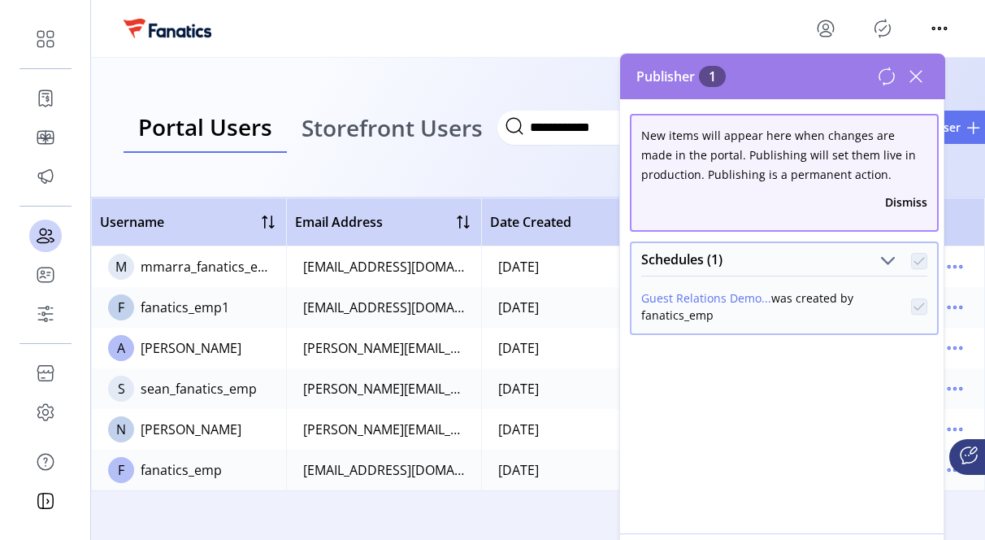
click at [926, 72] on icon at bounding box center [916, 76] width 26 height 26
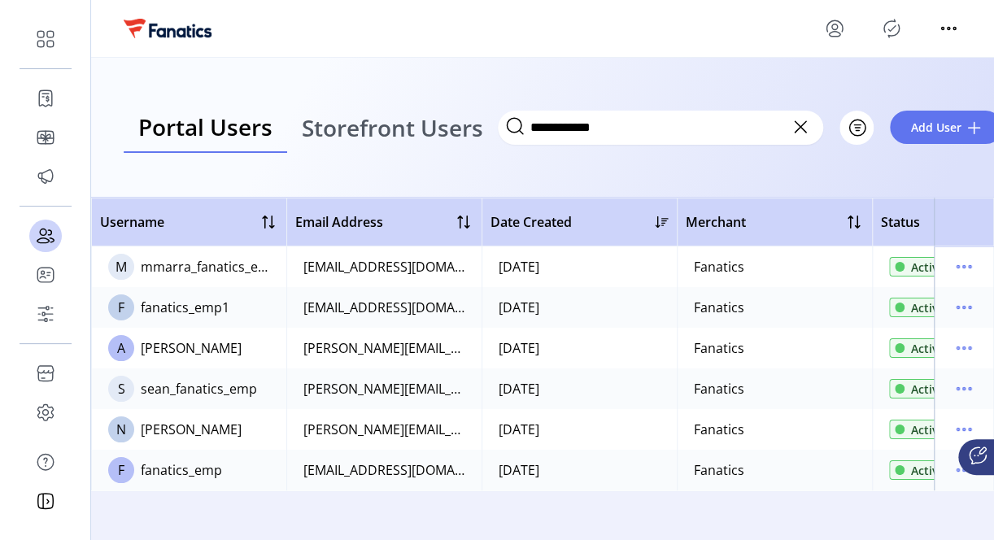
click at [832, 32] on icon "menu" at bounding box center [834, 34] width 11 height 5
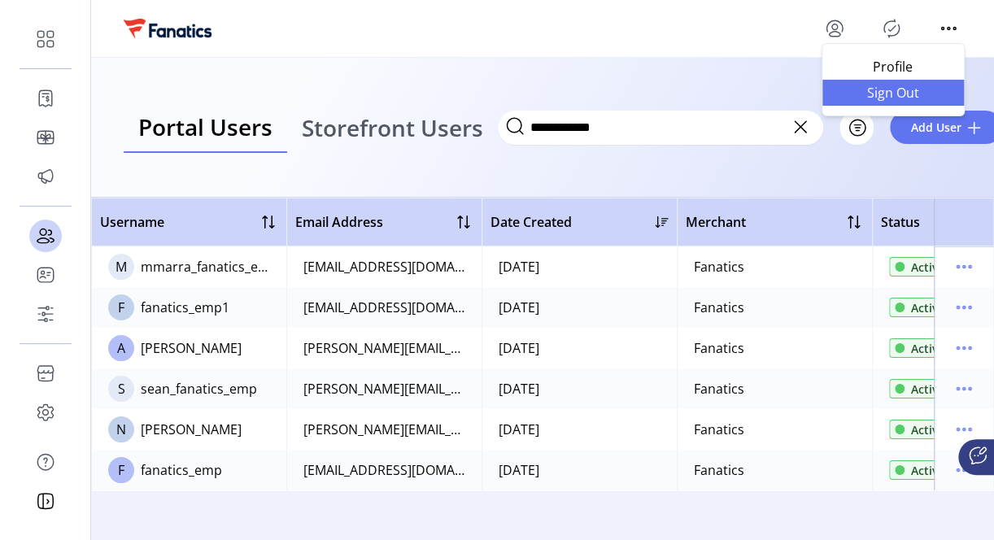
click at [866, 98] on span "Sign Out" at bounding box center [893, 92] width 122 height 13
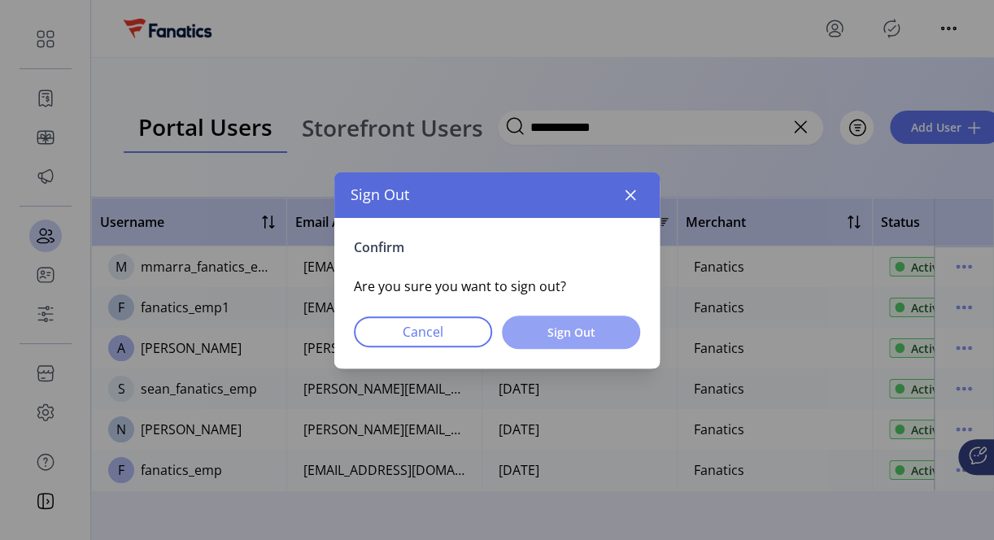
click at [555, 333] on span "Sign Out" at bounding box center [571, 332] width 96 height 17
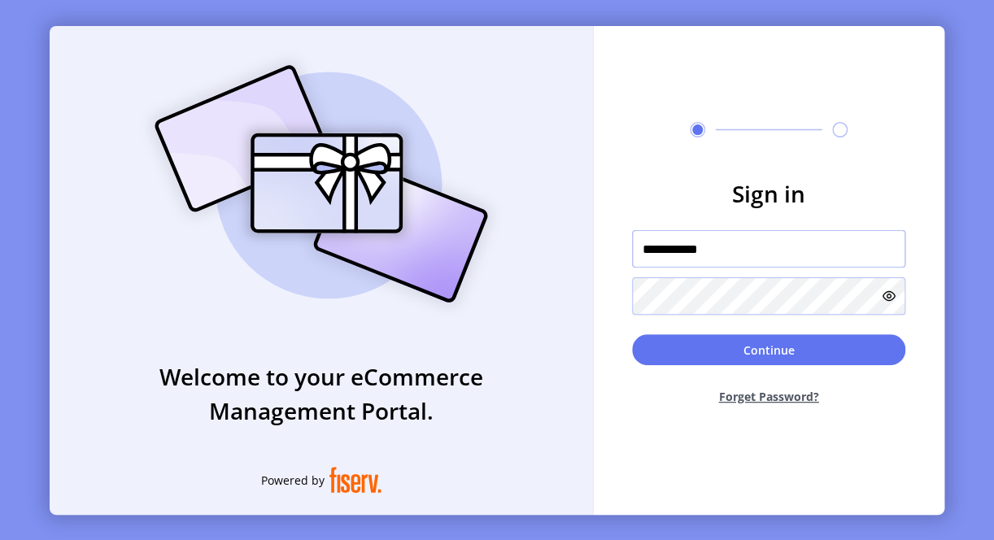
drag, startPoint x: 677, startPoint y: 247, endPoint x: 577, endPoint y: 259, distance: 99.9
click at [577, 259] on div "**********" at bounding box center [497, 270] width 894 height 489
type input "**********"
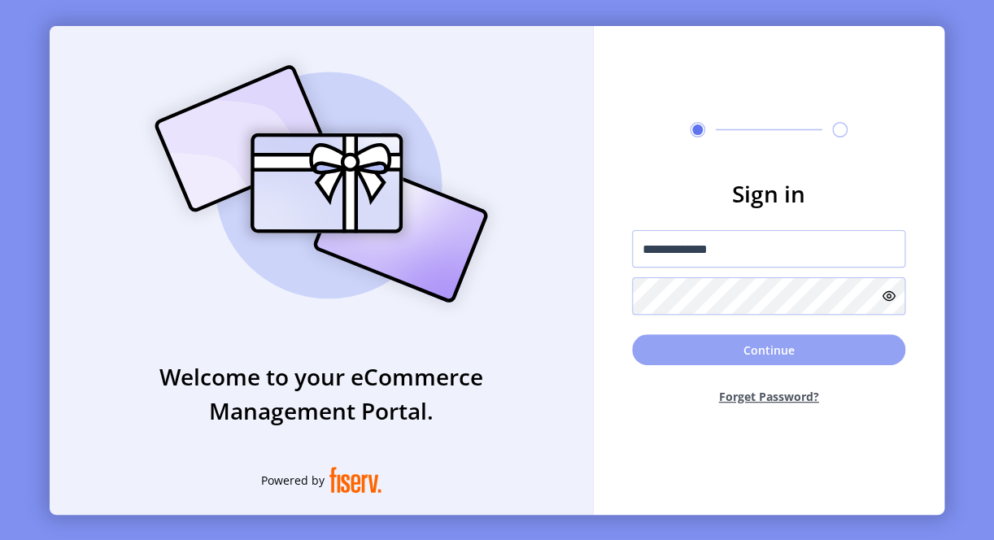
click at [645, 355] on button "Continue" at bounding box center [768, 349] width 273 height 31
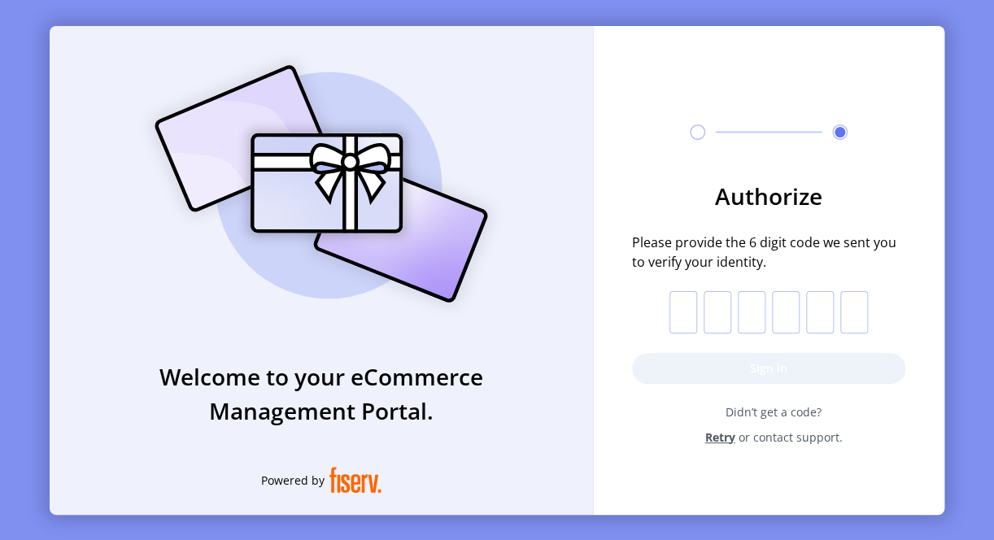
click at [679, 314] on input "text" at bounding box center [683, 312] width 28 height 42
type input "*"
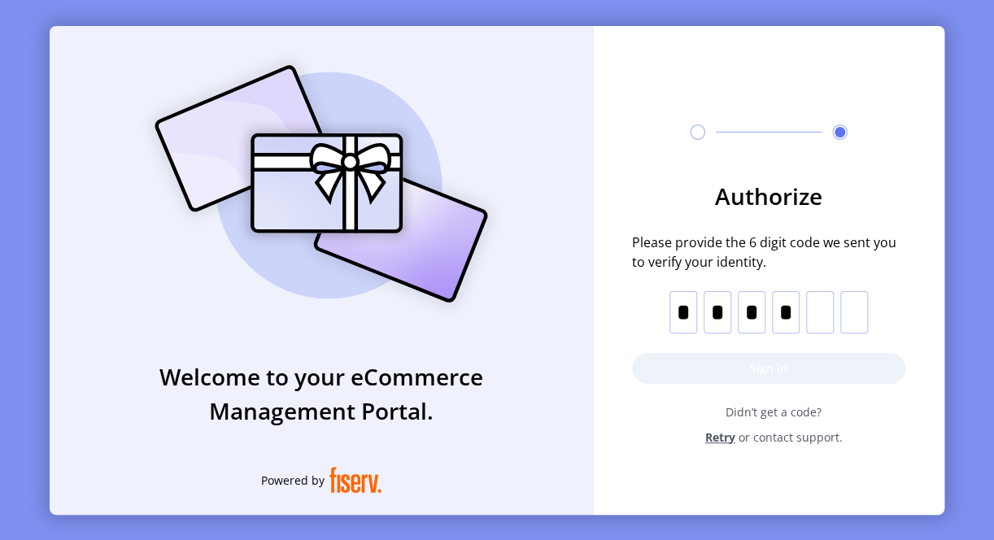
type input "*"
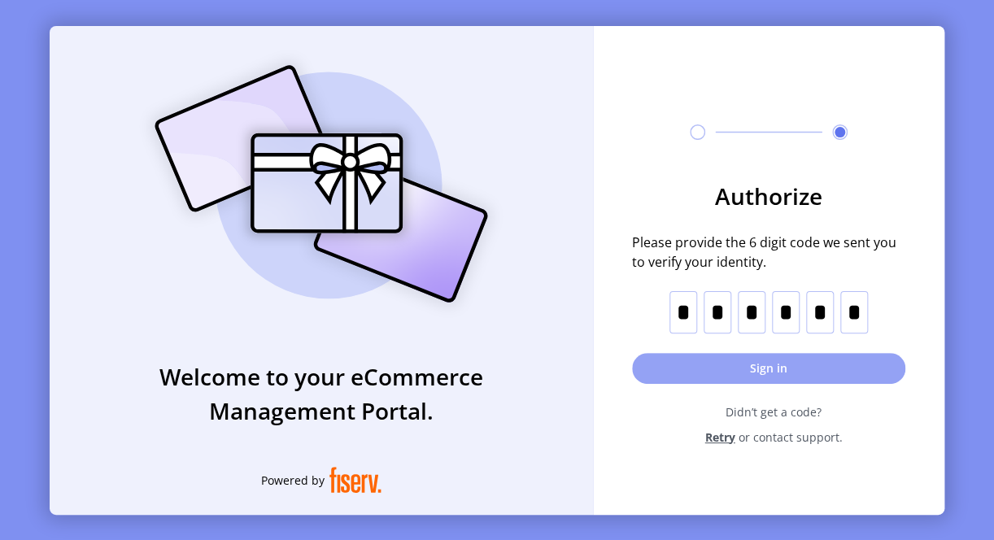
type input "*"
click at [742, 371] on button "Sign in" at bounding box center [768, 368] width 273 height 31
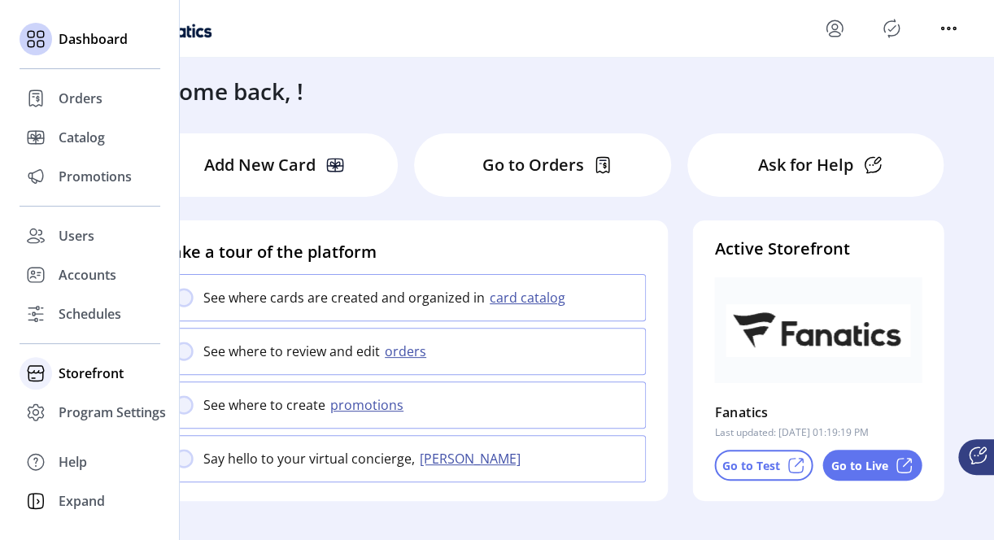
click at [98, 372] on span "Storefront" at bounding box center [91, 373] width 65 height 20
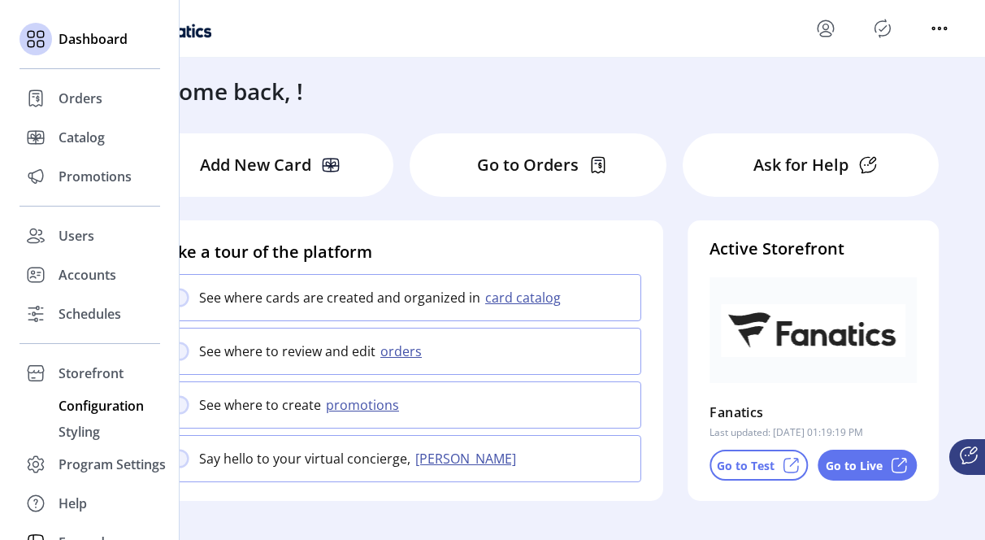
click at [98, 410] on span "Configuration" at bounding box center [101, 406] width 85 height 20
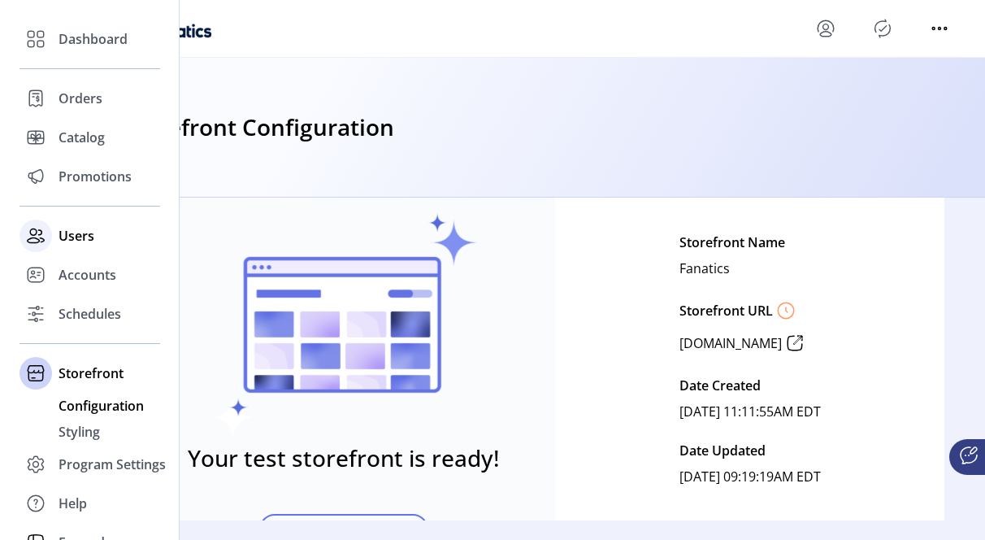
click at [68, 237] on span "Users" at bounding box center [77, 236] width 36 height 20
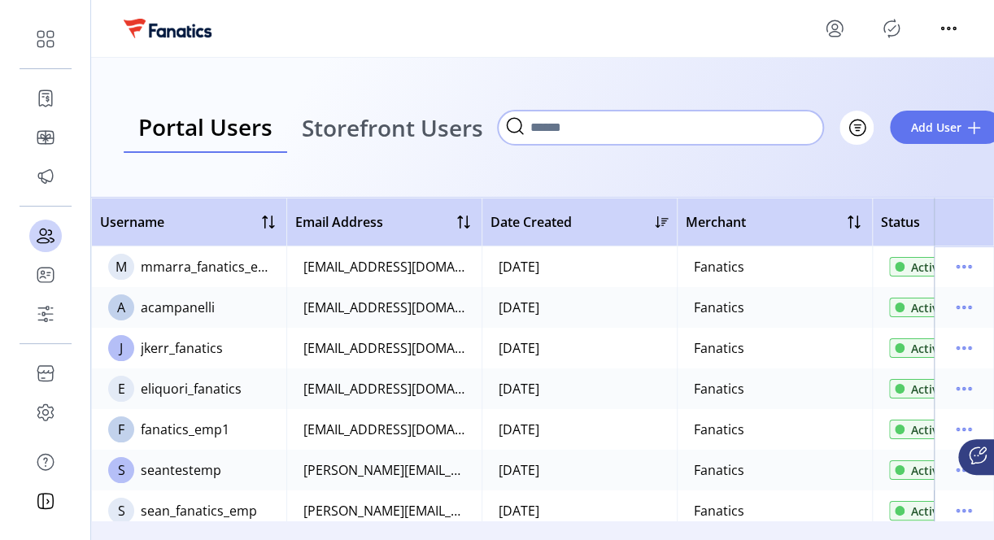
click at [696, 135] on input "Search" at bounding box center [660, 128] width 325 height 34
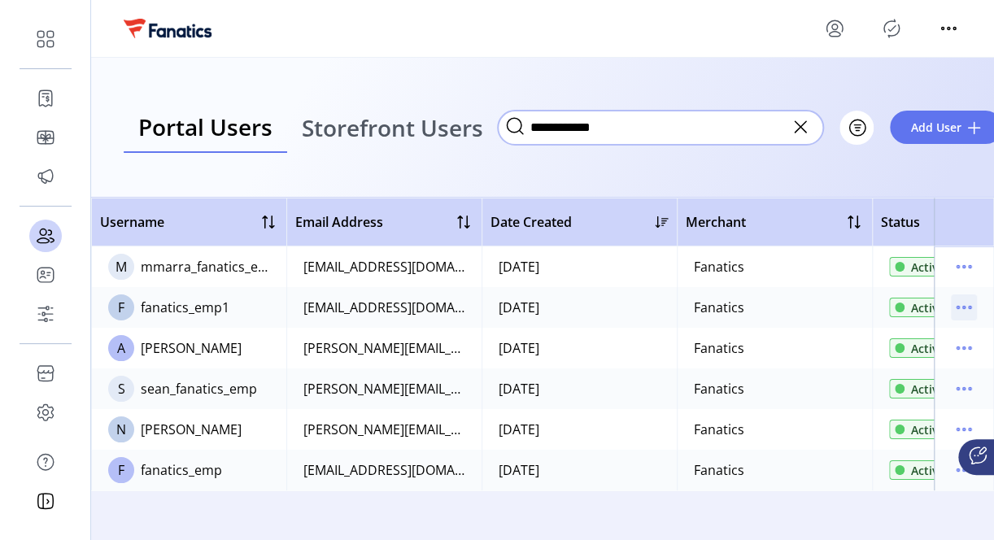
type input "**********"
click at [959, 306] on icon "menu" at bounding box center [964, 307] width 26 height 26
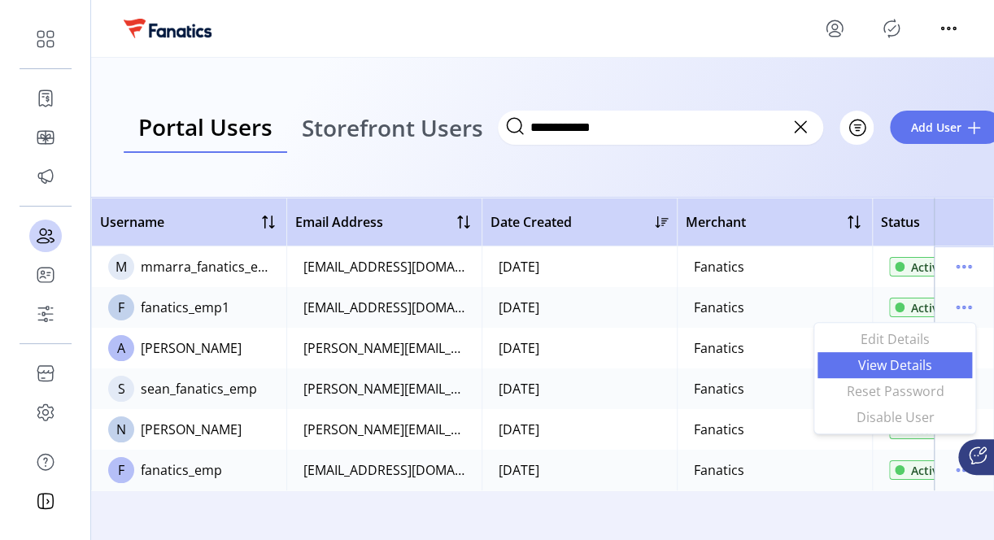
click at [885, 364] on span "View Details" at bounding box center [894, 365] width 135 height 13
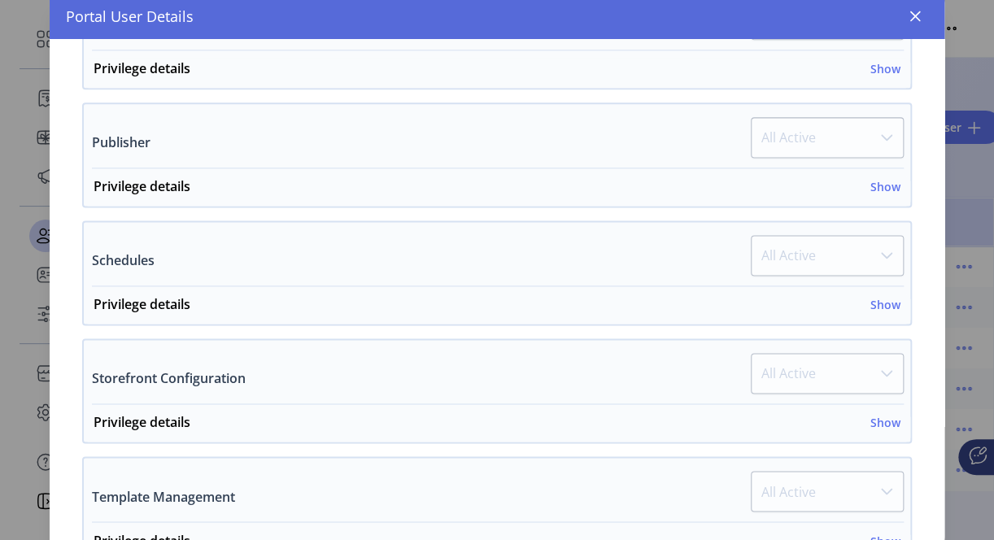
scroll to position [849, 0]
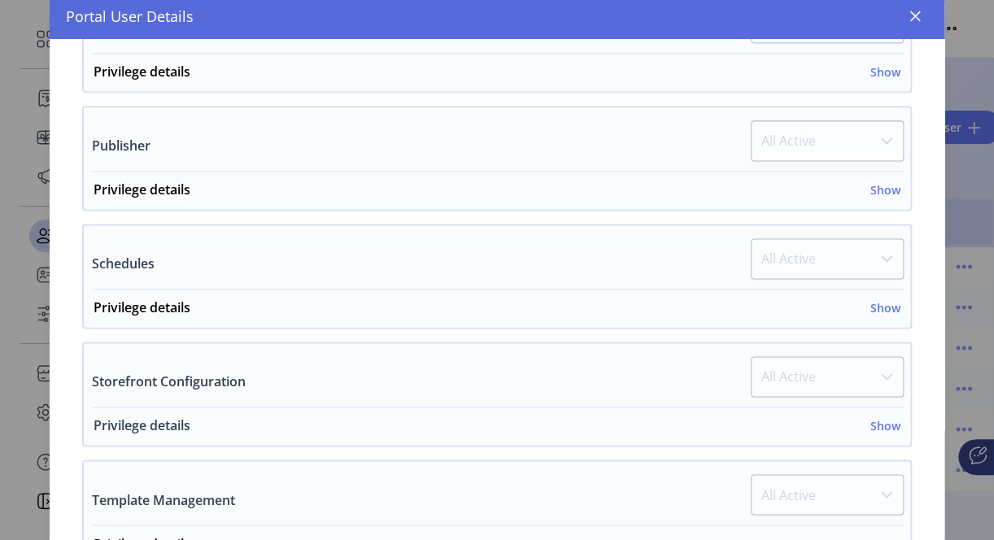
click at [872, 417] on h6 "Show" at bounding box center [885, 425] width 30 height 17
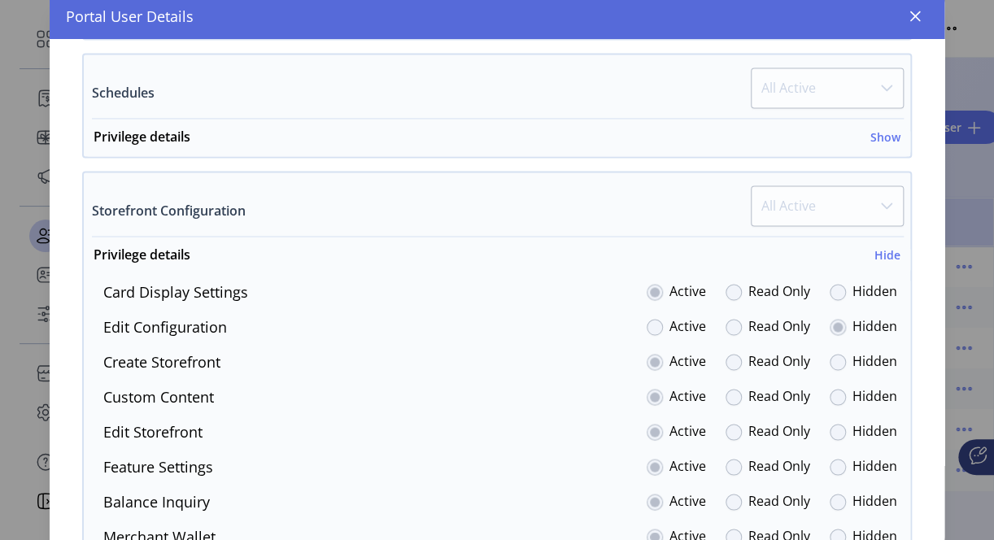
scroll to position [1049, 0]
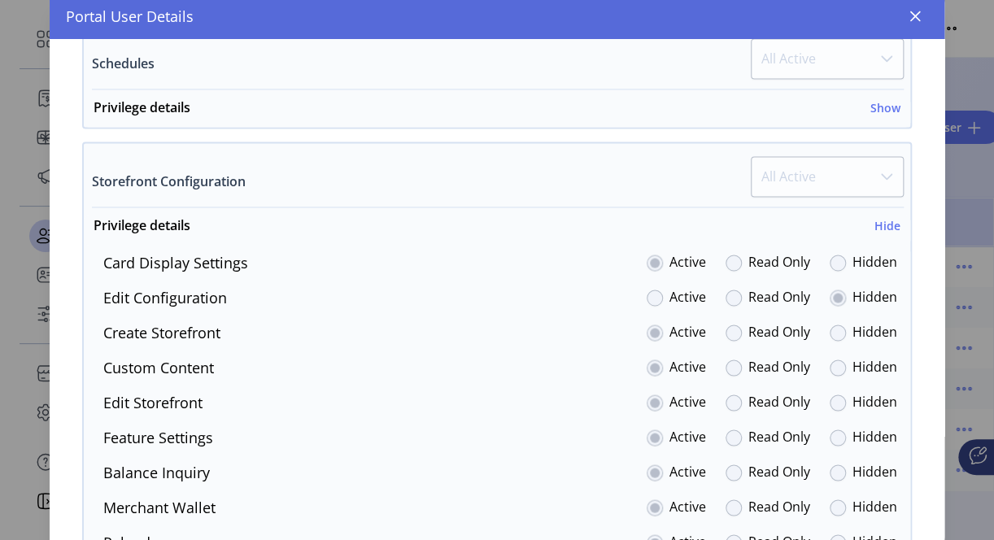
click at [649, 289] on div at bounding box center [654, 297] width 16 height 16
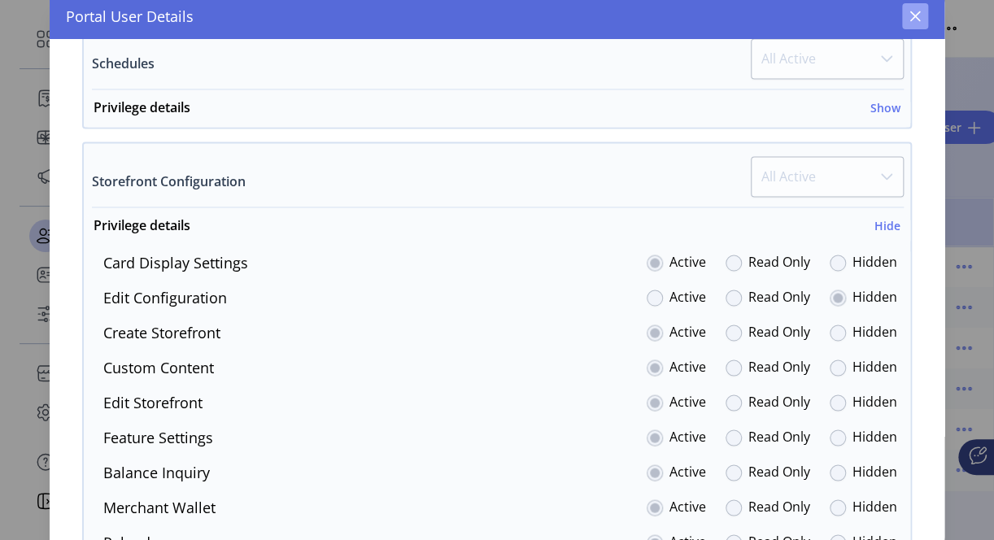
click at [909, 14] on icon "button" at bounding box center [914, 16] width 13 height 13
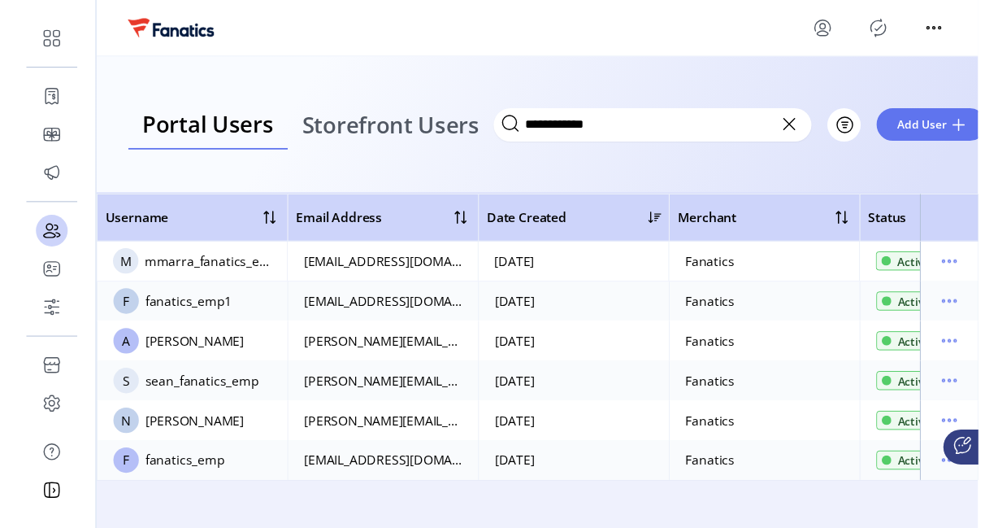
scroll to position [2531, 0]
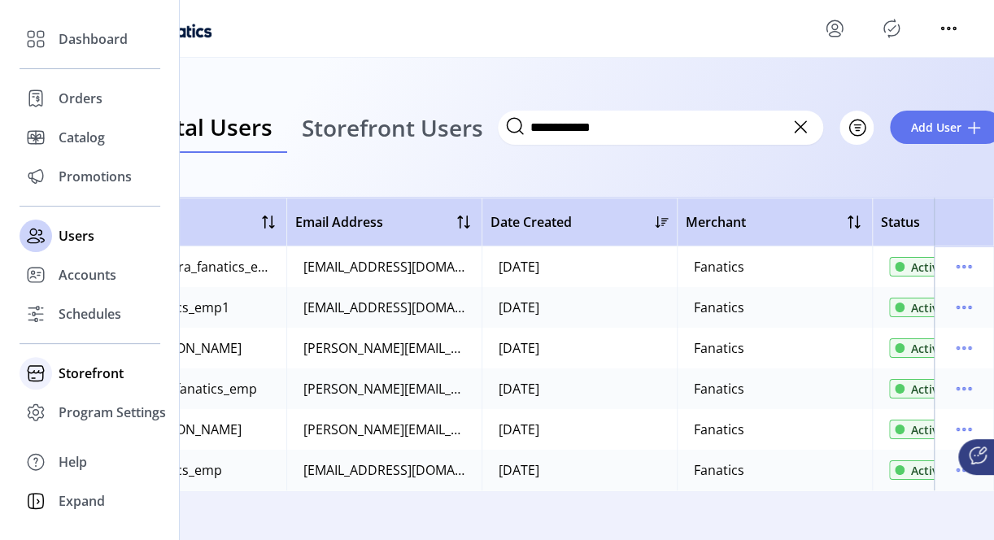
click at [101, 374] on span "Storefront" at bounding box center [91, 373] width 65 height 20
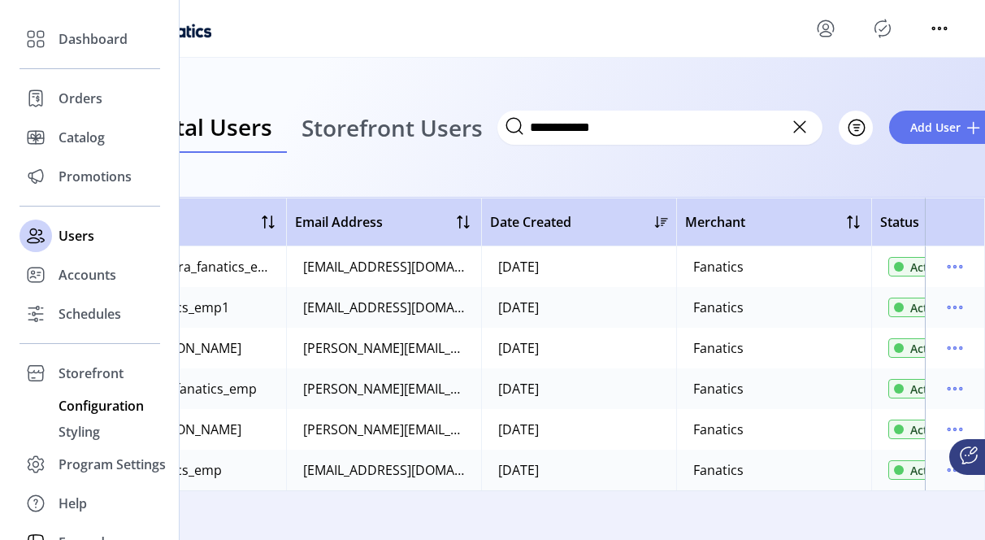
click at [98, 408] on span "Configuration" at bounding box center [101, 406] width 85 height 20
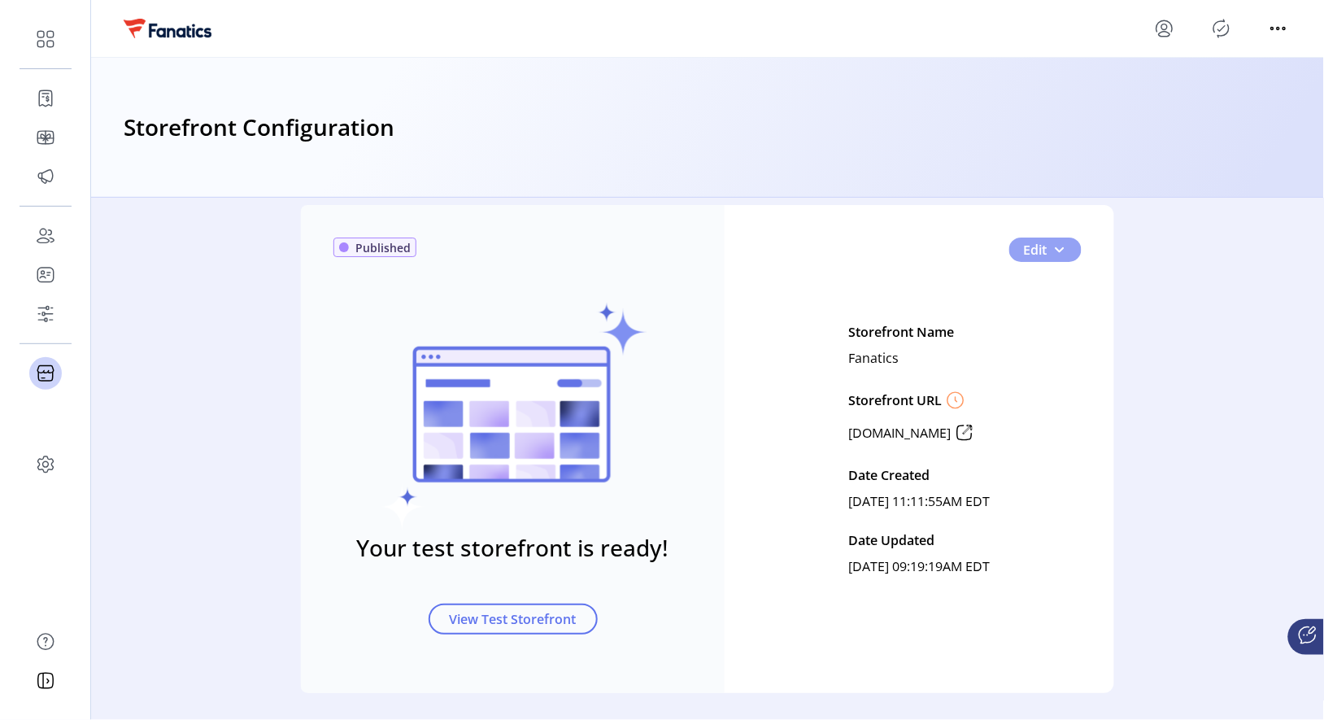
click at [993, 252] on span "button" at bounding box center [1060, 249] width 13 height 13
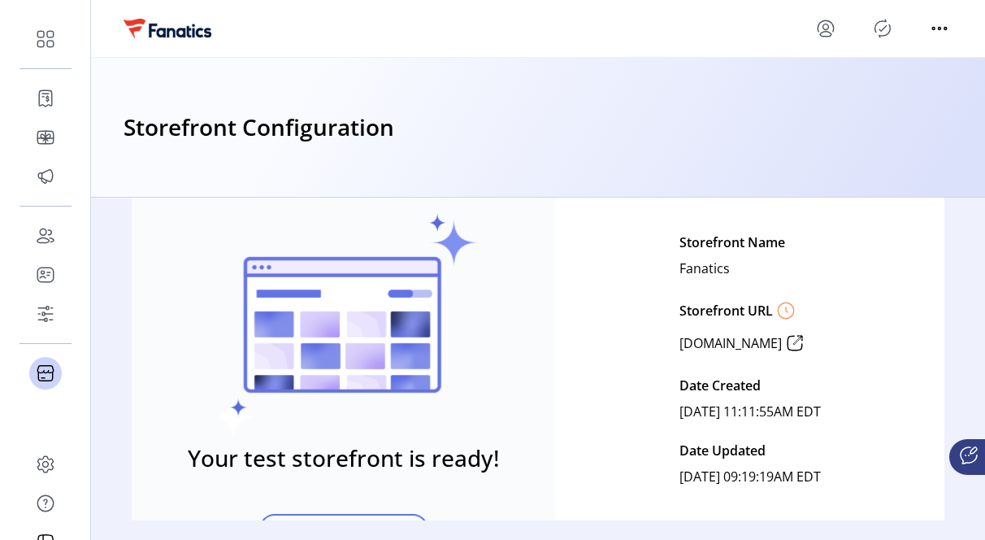
drag, startPoint x: 893, startPoint y: 325, endPoint x: 900, endPoint y: 291, distance: 34.9
click at [900, 291] on div "Edit Storefront Name Fanatics Storefront URL [DOMAIN_NAME] Date Created [DATE] …" at bounding box center [750, 359] width 324 height 260
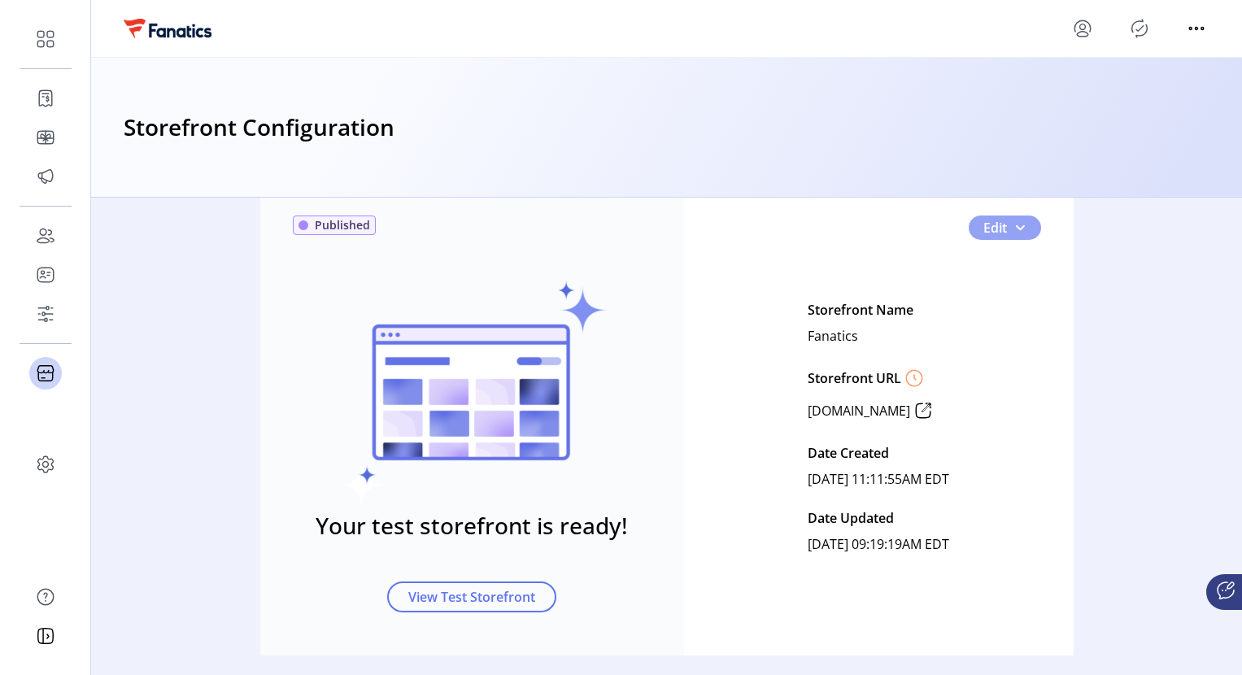
click at [993, 230] on button "Edit" at bounding box center [1004, 227] width 72 height 24
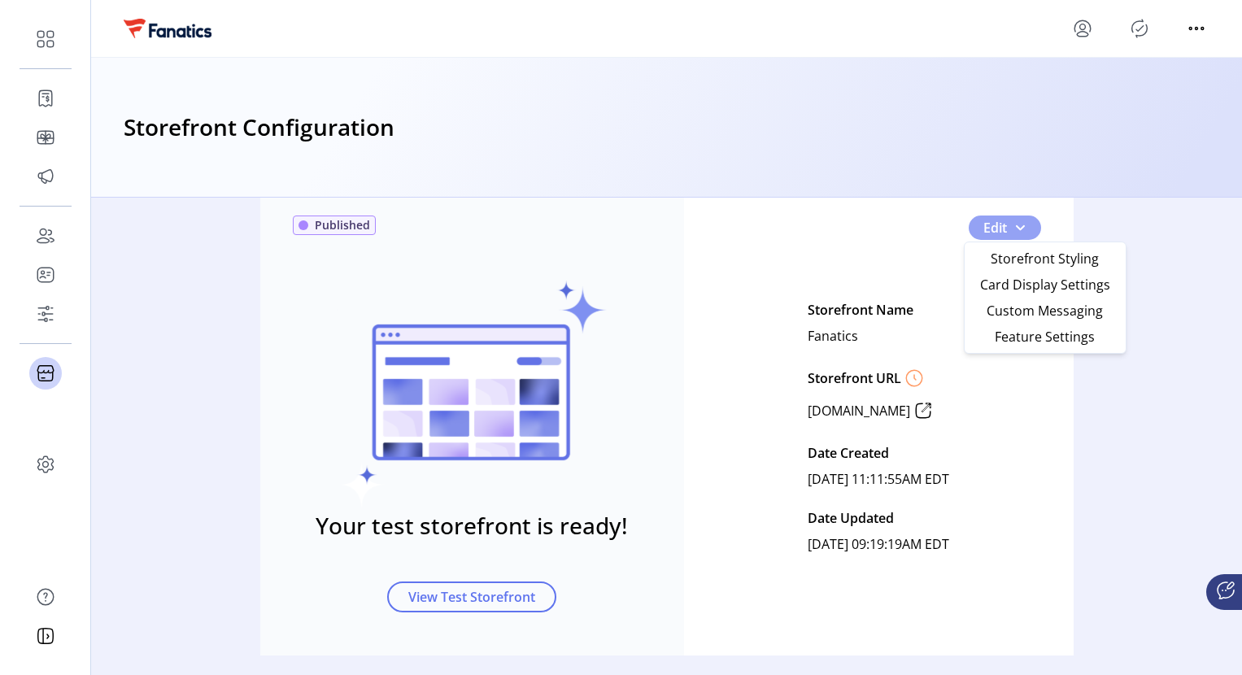
click at [993, 227] on button "Edit" at bounding box center [1004, 227] width 72 height 24
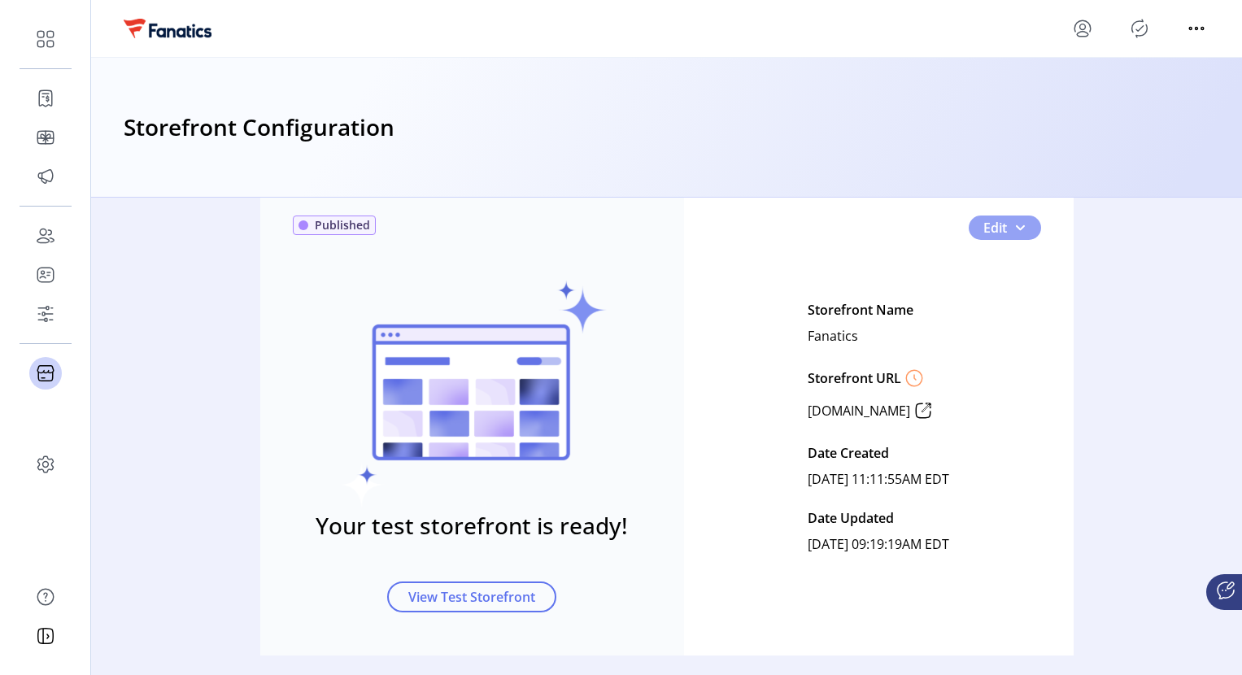
click at [993, 229] on button "Edit" at bounding box center [1004, 227] width 72 height 24
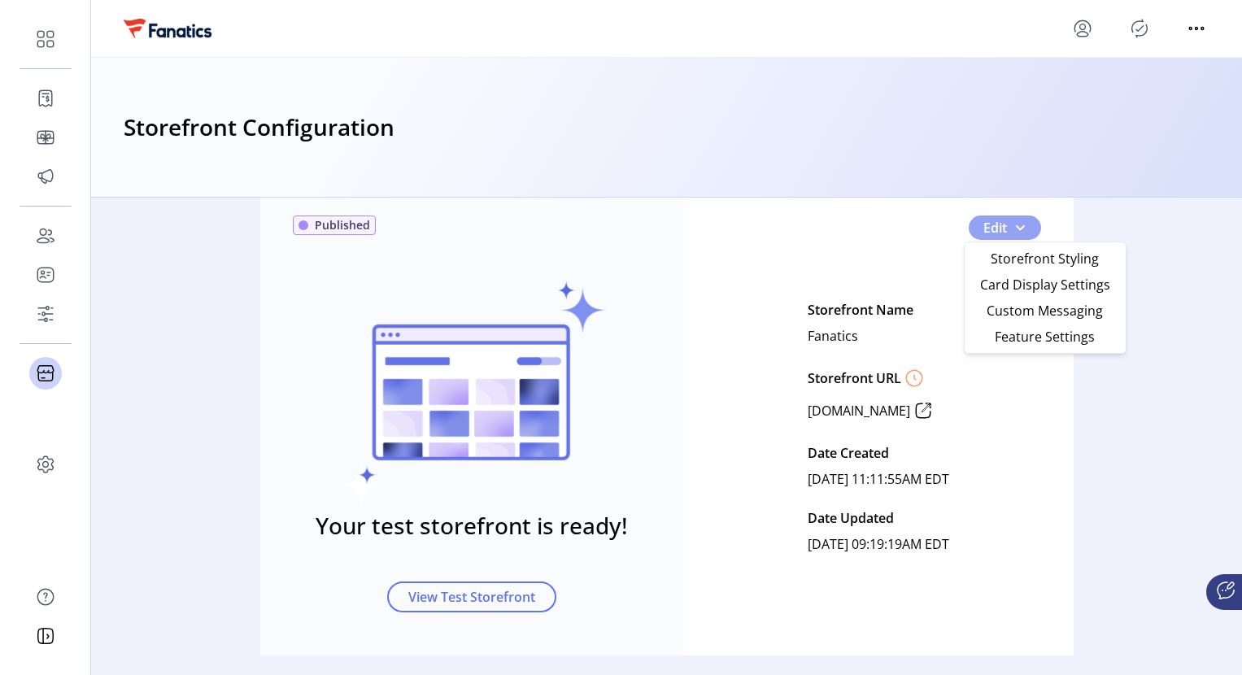
click at [993, 231] on button "Edit" at bounding box center [1004, 227] width 72 height 24
